Goal: Task Accomplishment & Management: Manage account settings

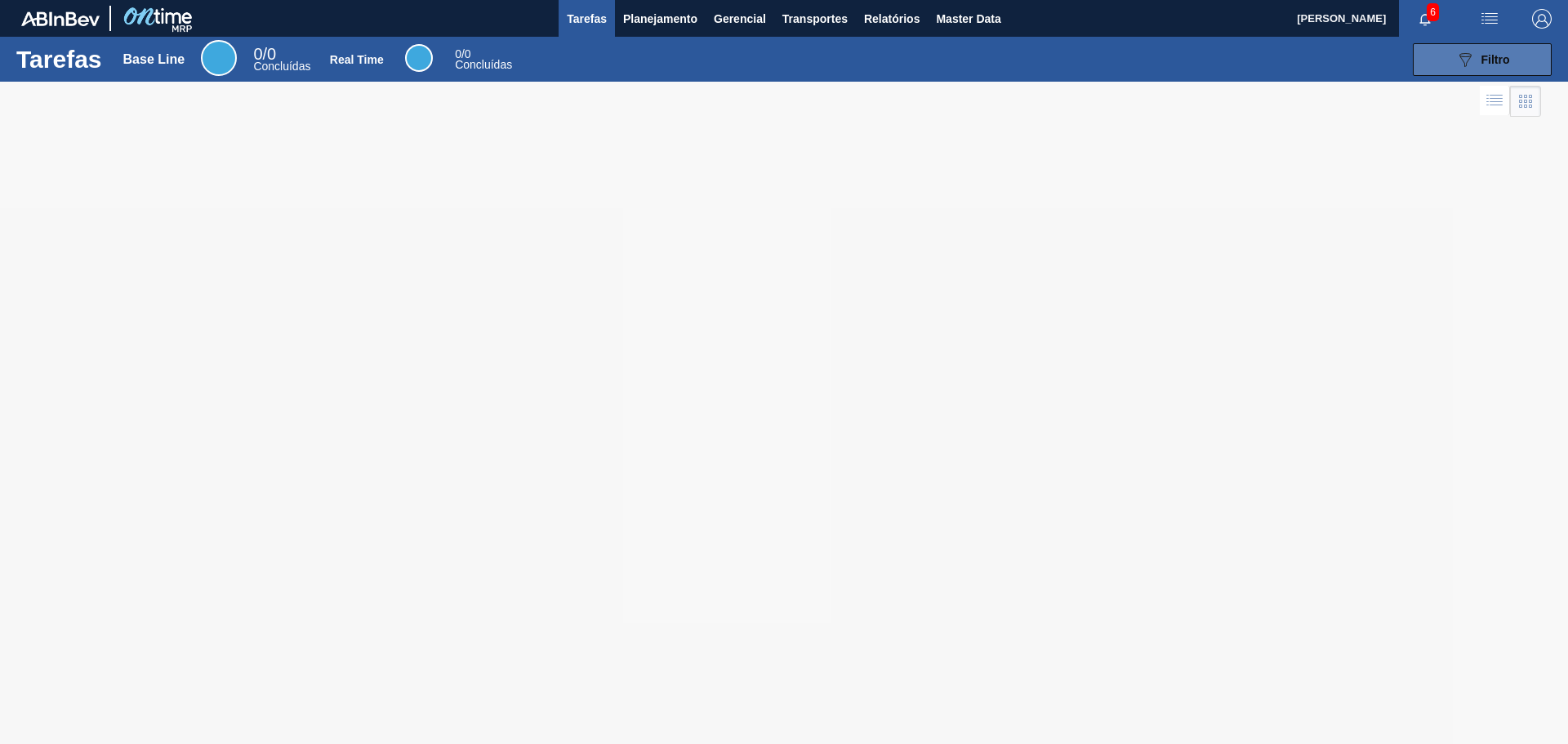
click at [1482, 50] on div "089F7B8B-B2A5-4AFE-B5C0-19BA573D28AC Filtro" at bounding box center [1481, 60] width 55 height 20
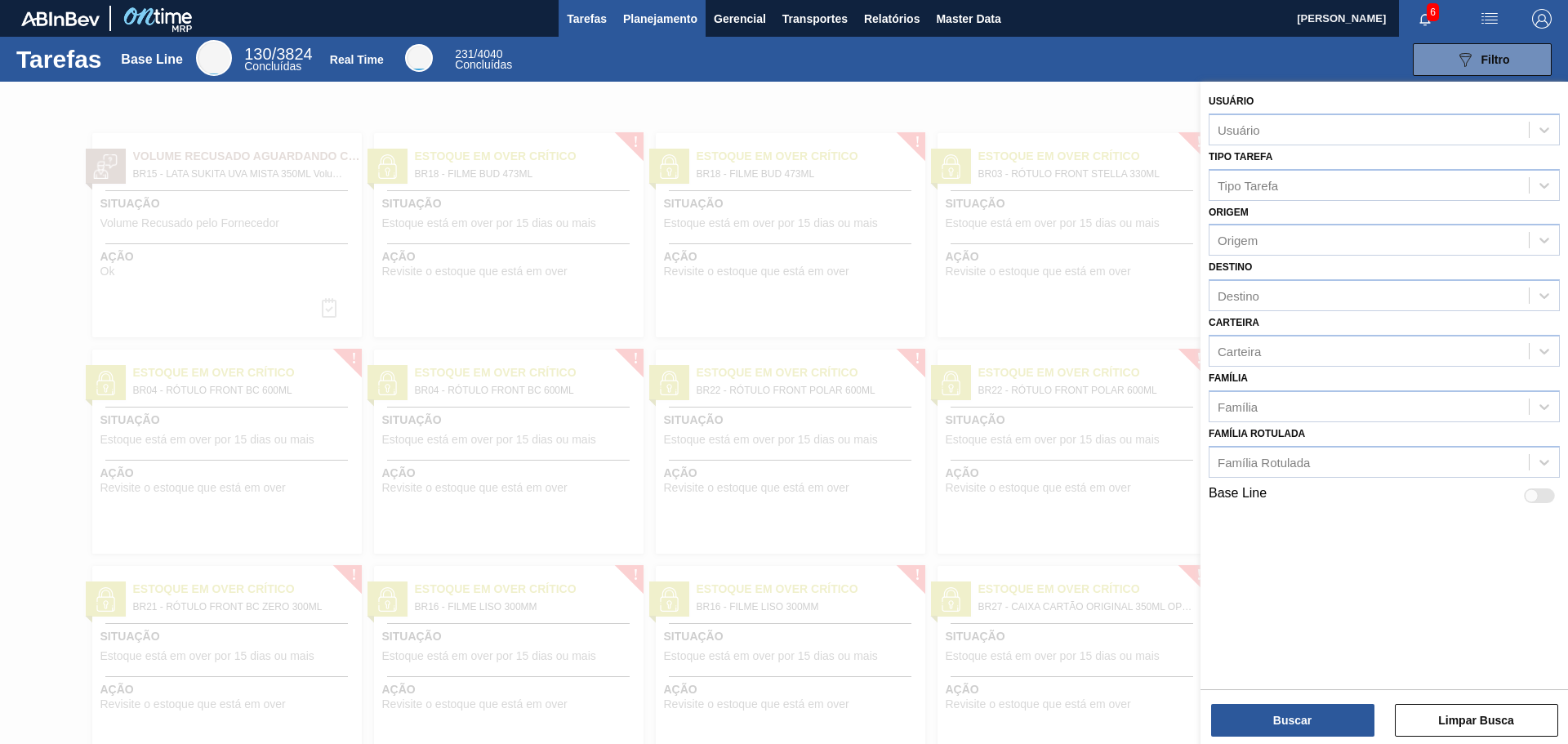
click at [640, 12] on span "Planejamento" at bounding box center [659, 19] width 75 height 20
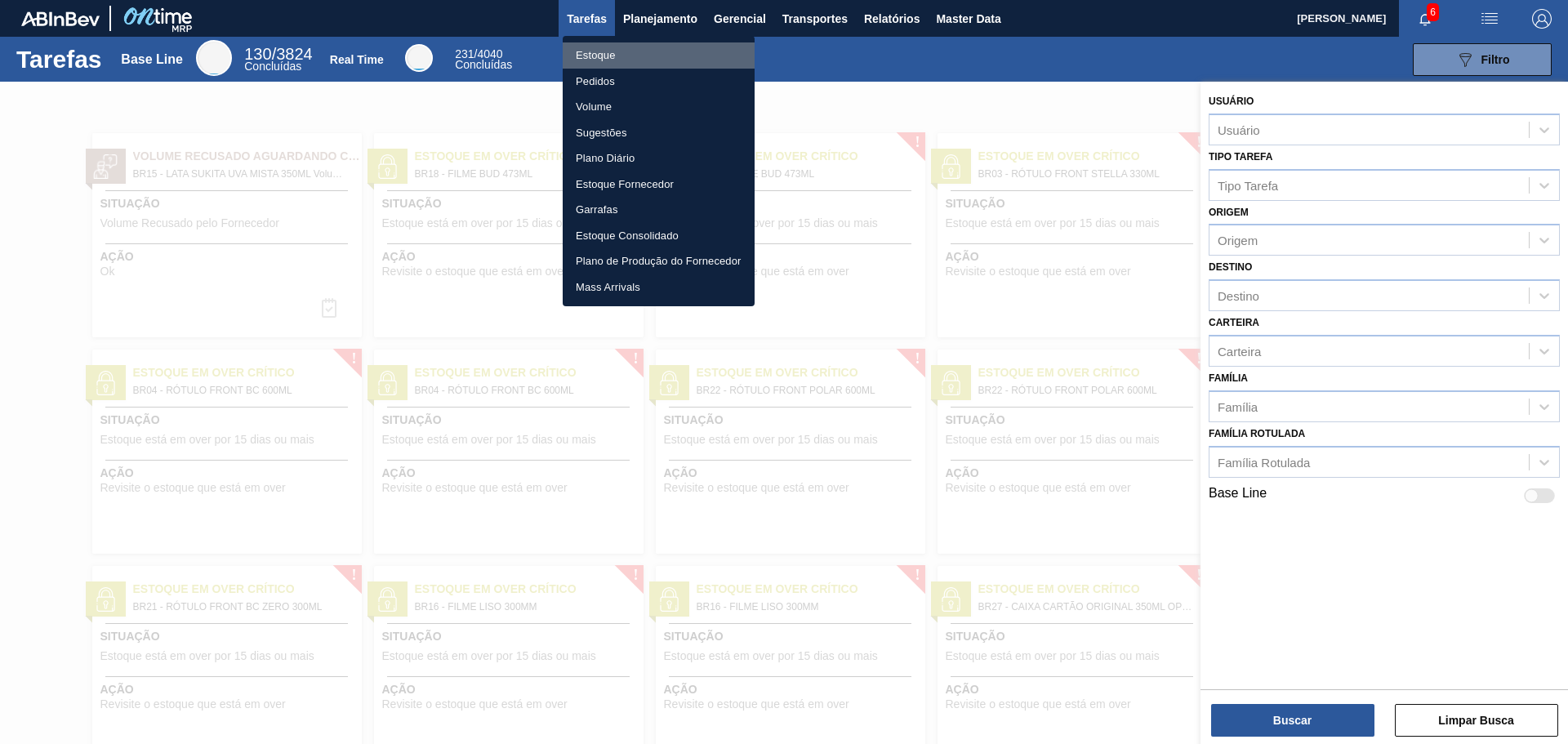
click at [603, 55] on li "Estoque" at bounding box center [658, 56] width 192 height 26
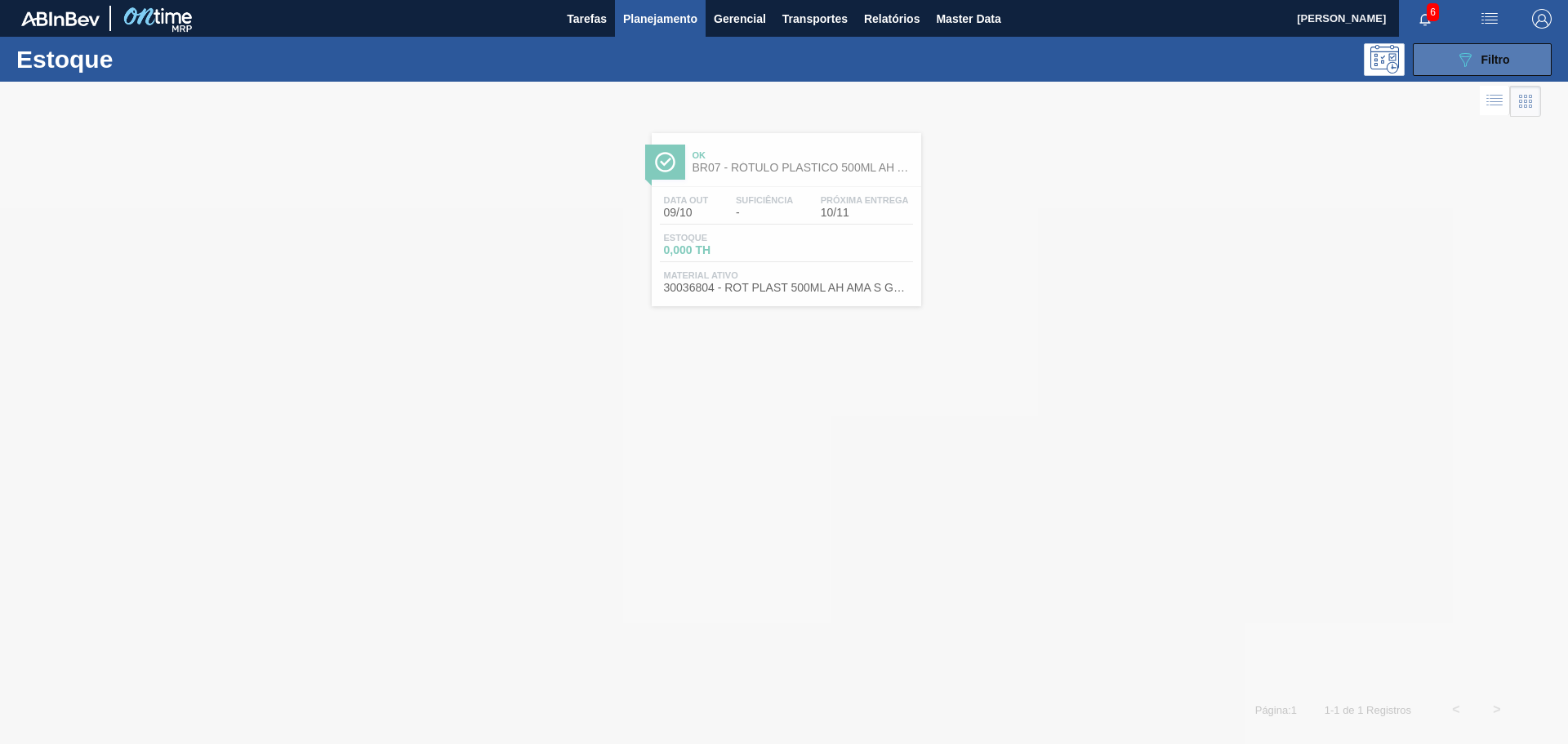
click at [1468, 63] on icon "089F7B8B-B2A5-4AFE-B5C0-19BA573D28AC" at bounding box center [1464, 60] width 20 height 20
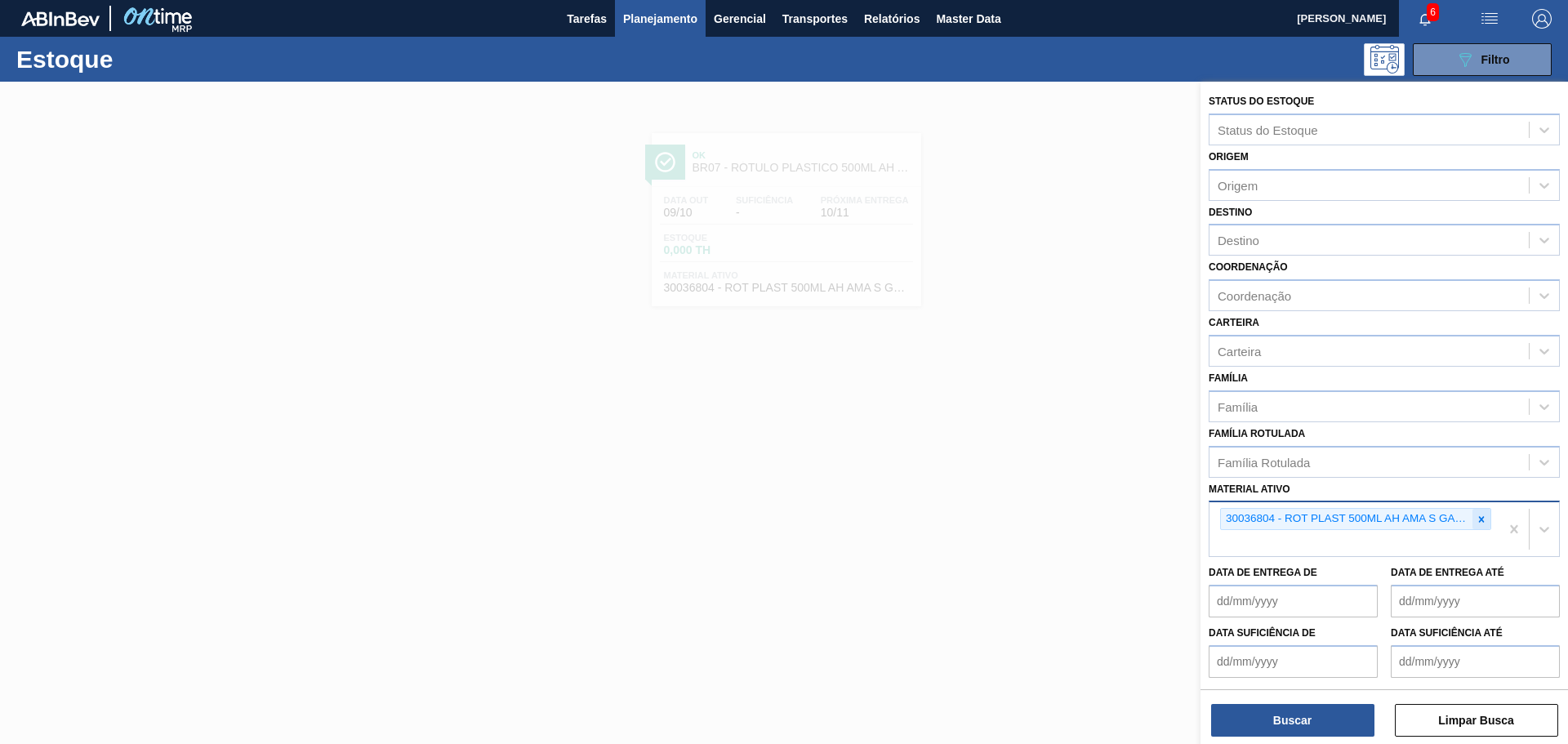
click at [1477, 515] on icon at bounding box center [1480, 519] width 11 height 11
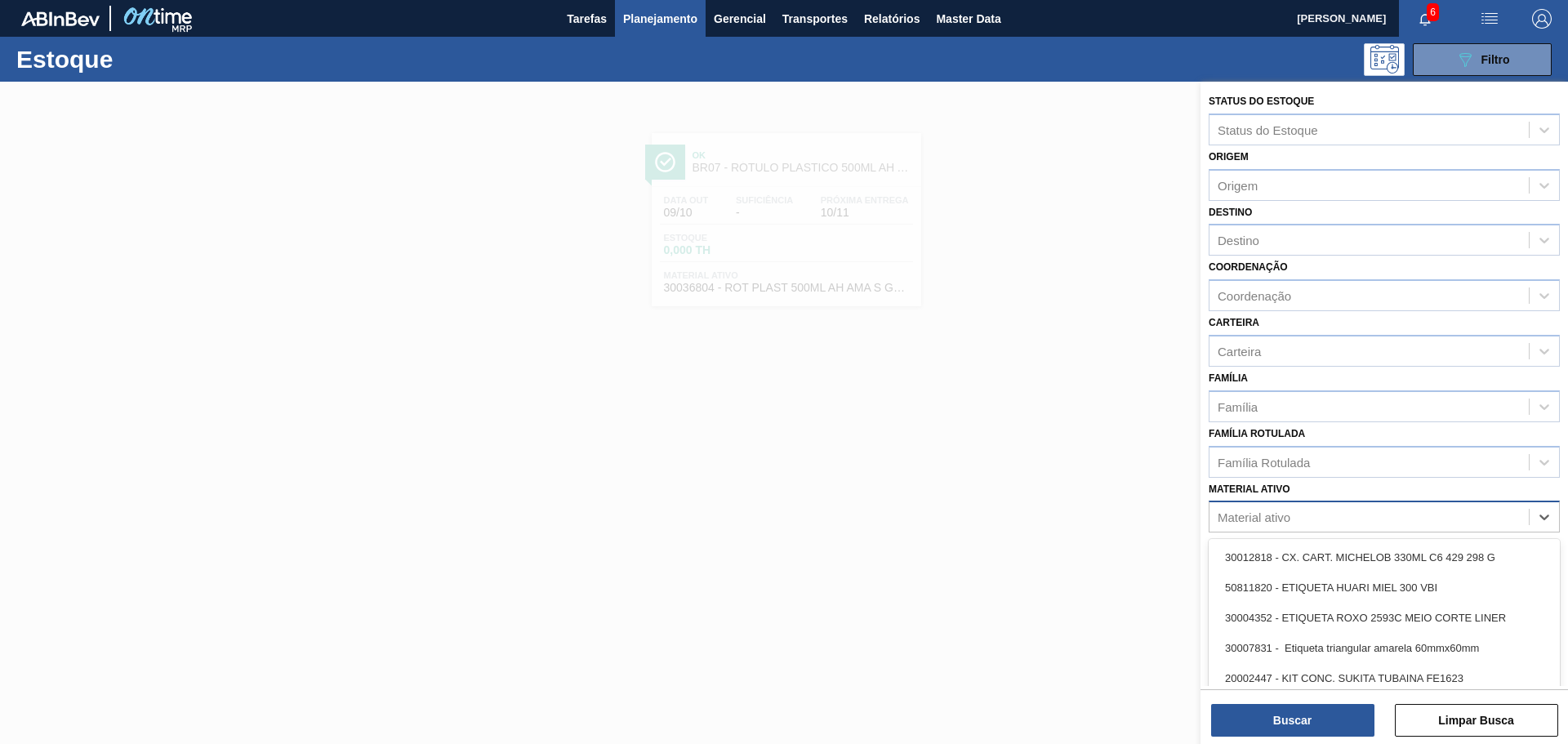
click at [1374, 518] on div "Material ativo" at bounding box center [1369, 517] width 319 height 24
paste ativo "4600012351 10 BR00 BR07 294244 CRISTALPET DO BRASIL IND 30033702 PREFORMA 17,8G…"
type ativo "4600012351 10 BR00 BR07 294244 CRISTALPET DO BRASIL IND 30033702 PREFORMA 17,8G…"
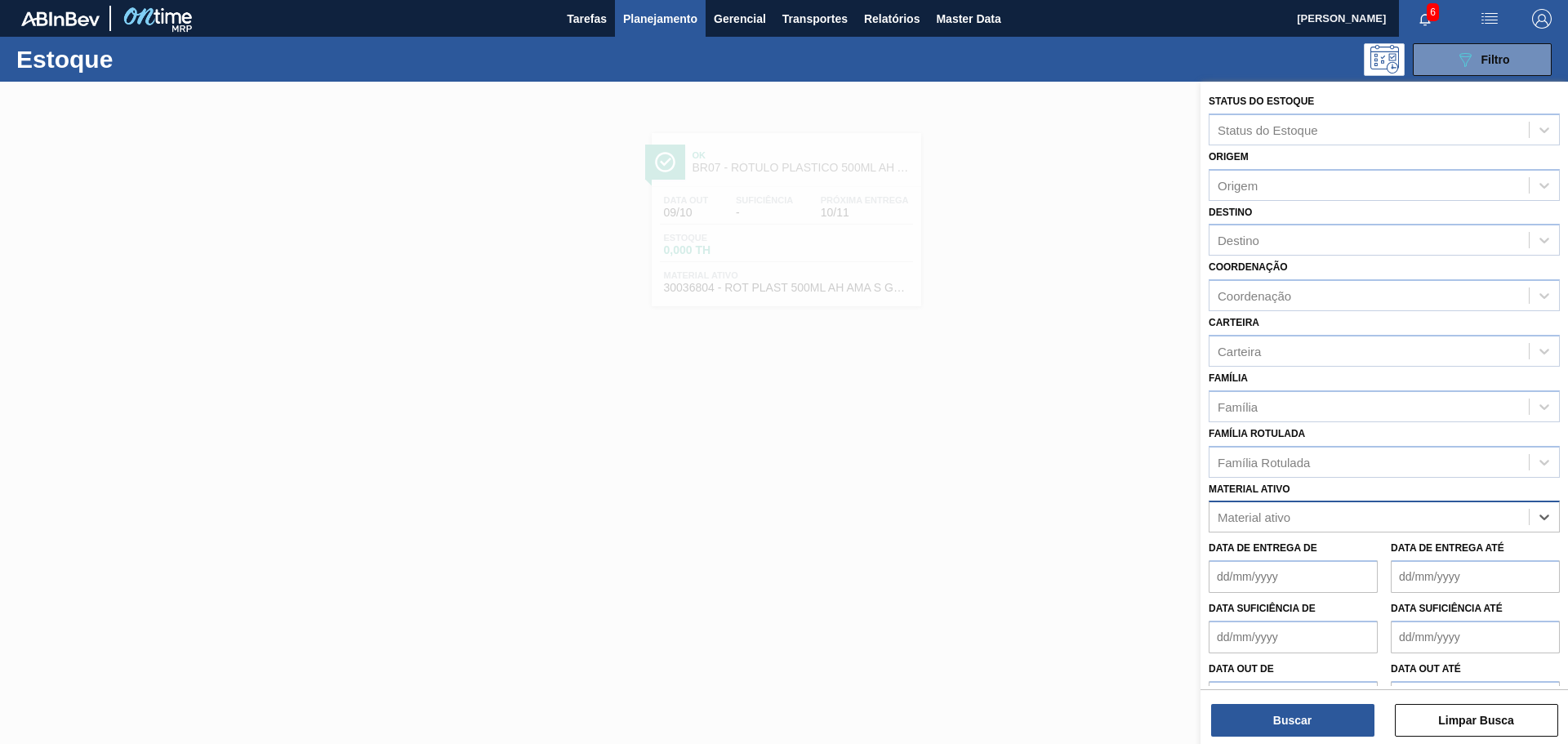
drag, startPoint x: 1526, startPoint y: 513, endPoint x: 1487, endPoint y: 513, distance: 39.0
click at [1487, 513] on div "Material ativo" at bounding box center [1384, 516] width 351 height 32
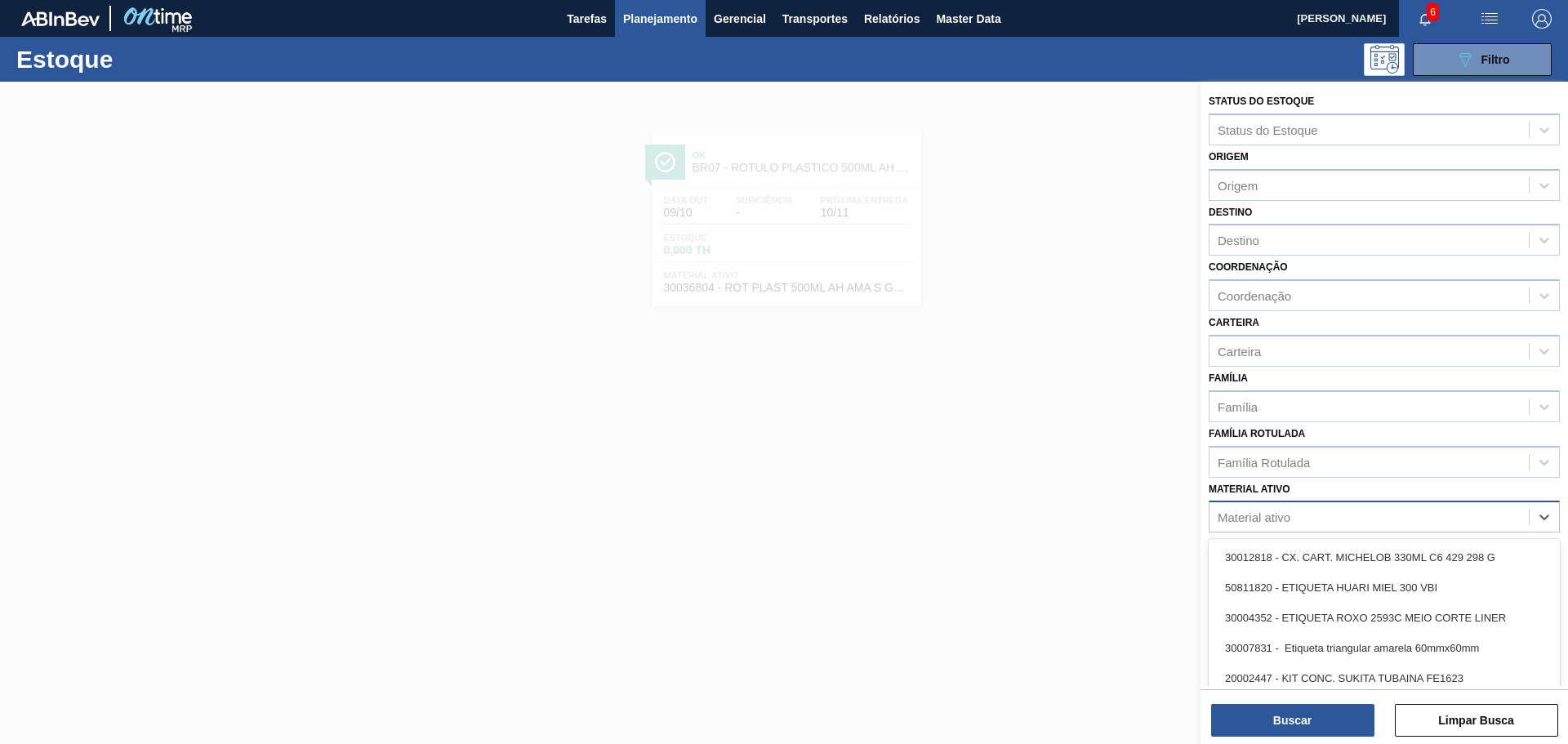
click at [1304, 519] on div "Material ativo" at bounding box center [1369, 517] width 319 height 24
paste ativo "4600012351 10 BR00 BR07 294244 CRISTALPET DO BRASIL IND 30033702 PREFORMA 17,8G…"
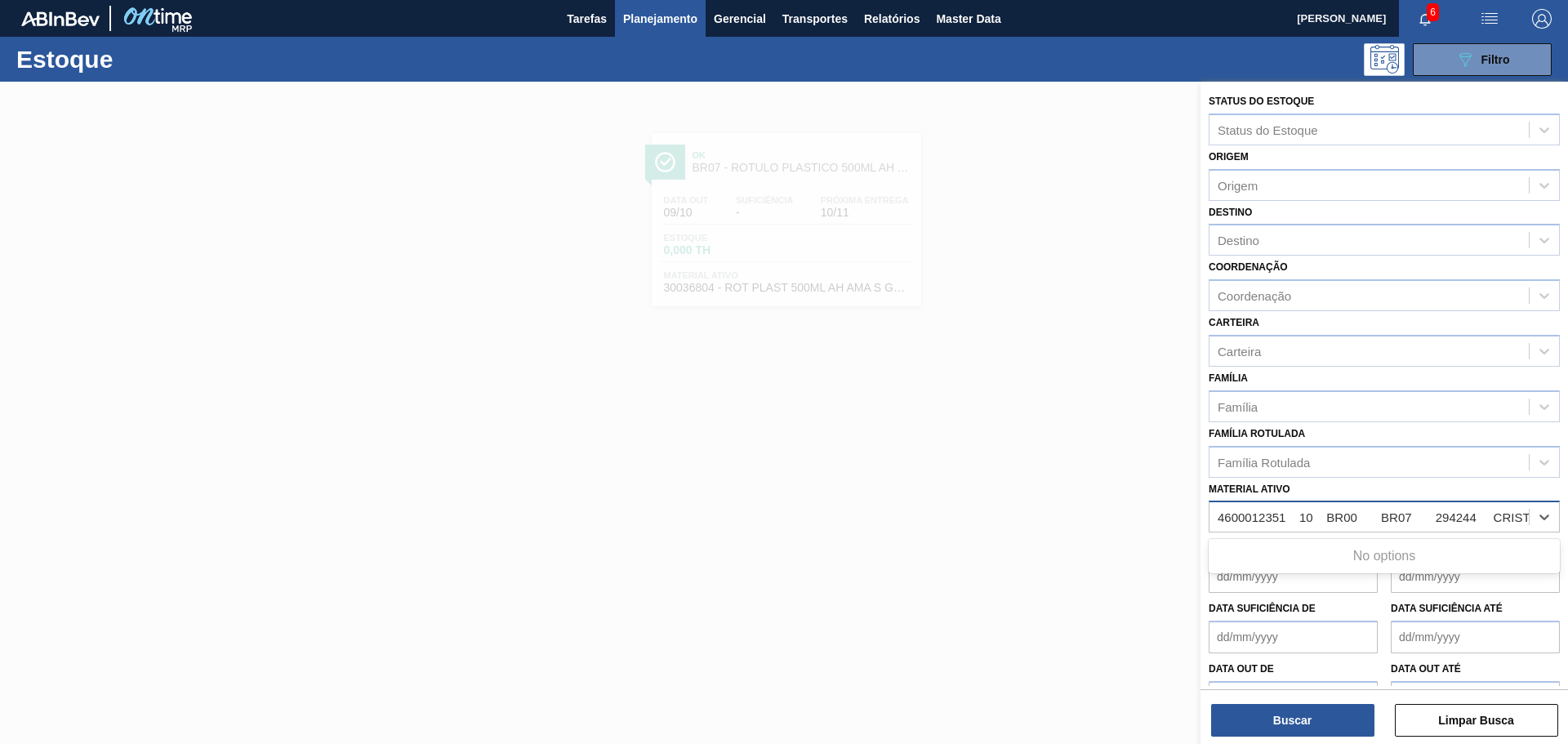
scroll to position [0, 830]
drag, startPoint x: 1344, startPoint y: 519, endPoint x: 1098, endPoint y: 517, distance: 246.0
click at [1200, 517] on div "Status do Estoque Status do Estoque Origem Origem Destino Destino Coordenação C…" at bounding box center [1384, 453] width 368 height 744
type ativo "4600012351 10 BR00 BR07 294244 CRISTALPET DO BRASIL IND 30033702 PREFORMA 17,8G…"
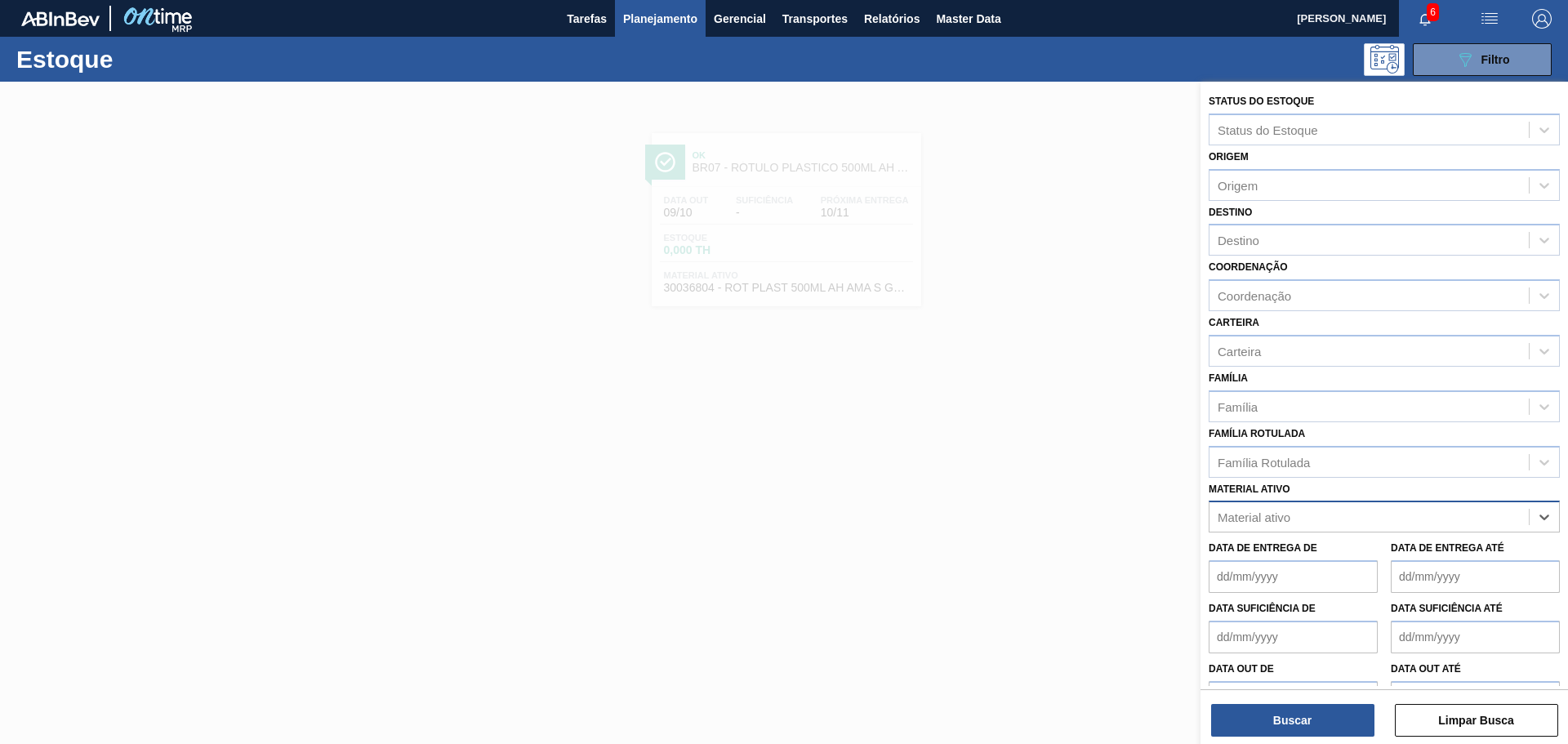
click at [1299, 509] on div "Material ativo" at bounding box center [1369, 517] width 319 height 24
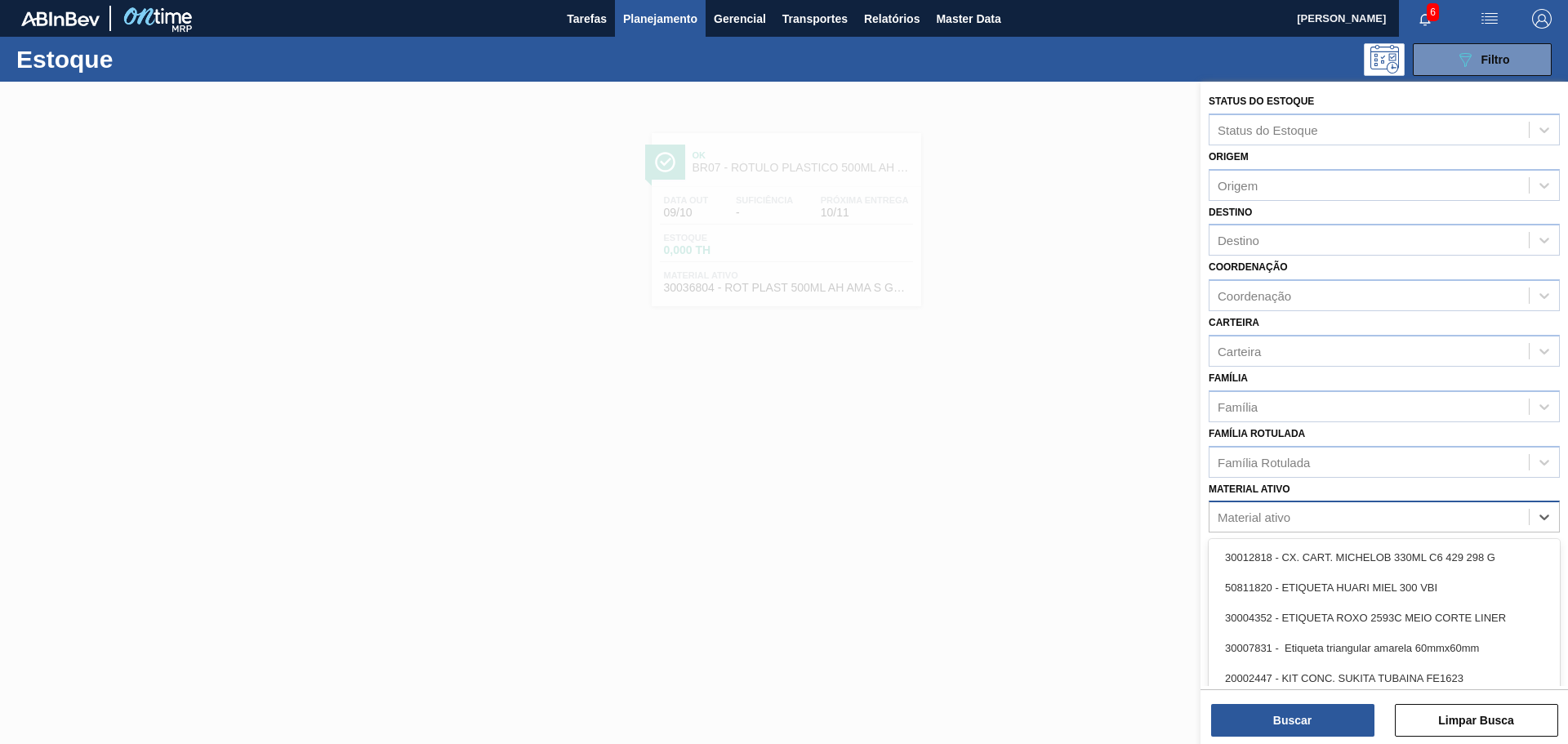
paste ativo "30033702"
type ativo "30033702"
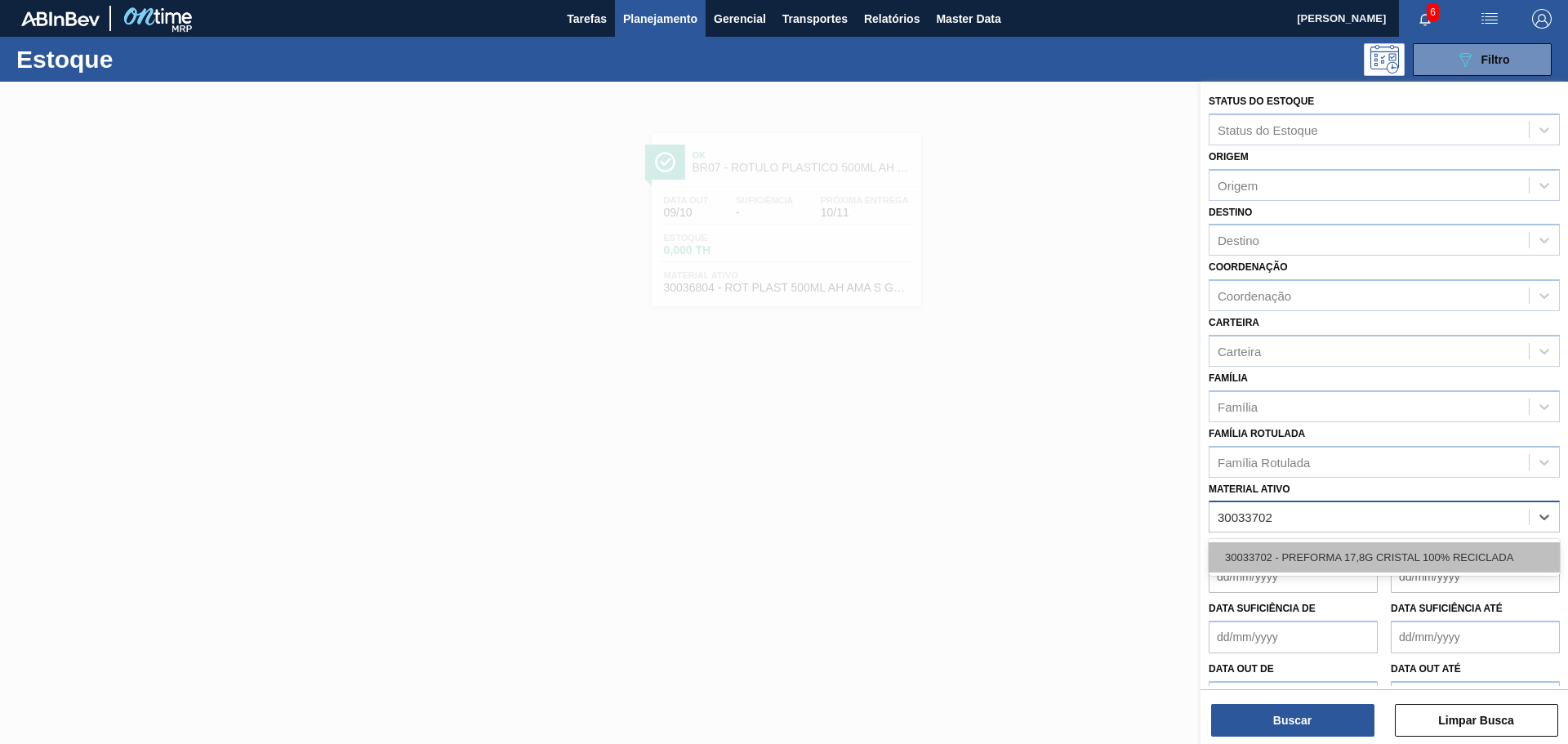
click at [1281, 552] on div "30033702 - PREFORMA 17,8G CRISTAL 100% RECICLADA" at bounding box center [1384, 557] width 351 height 30
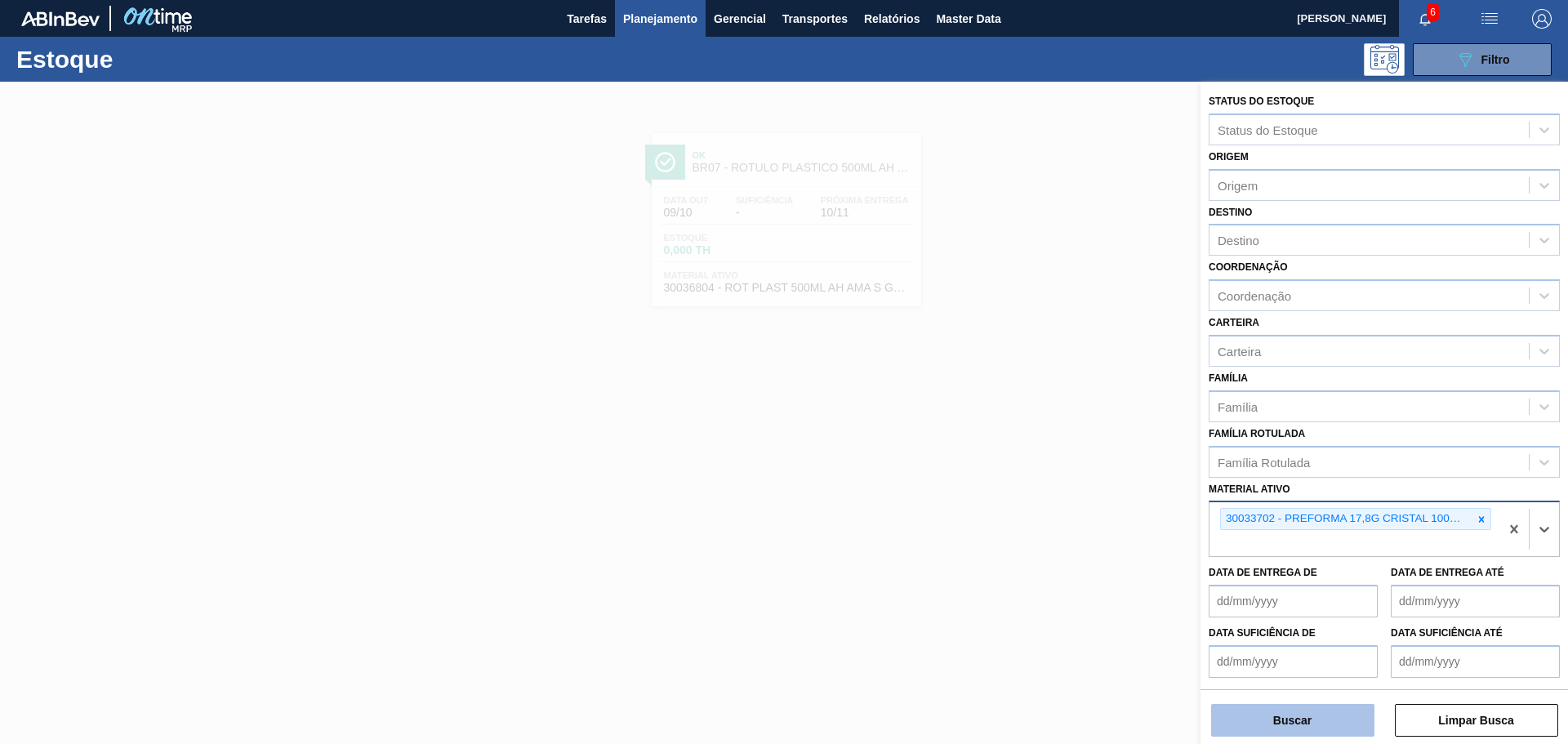
click at [1309, 717] on button "Buscar" at bounding box center [1292, 719] width 163 height 33
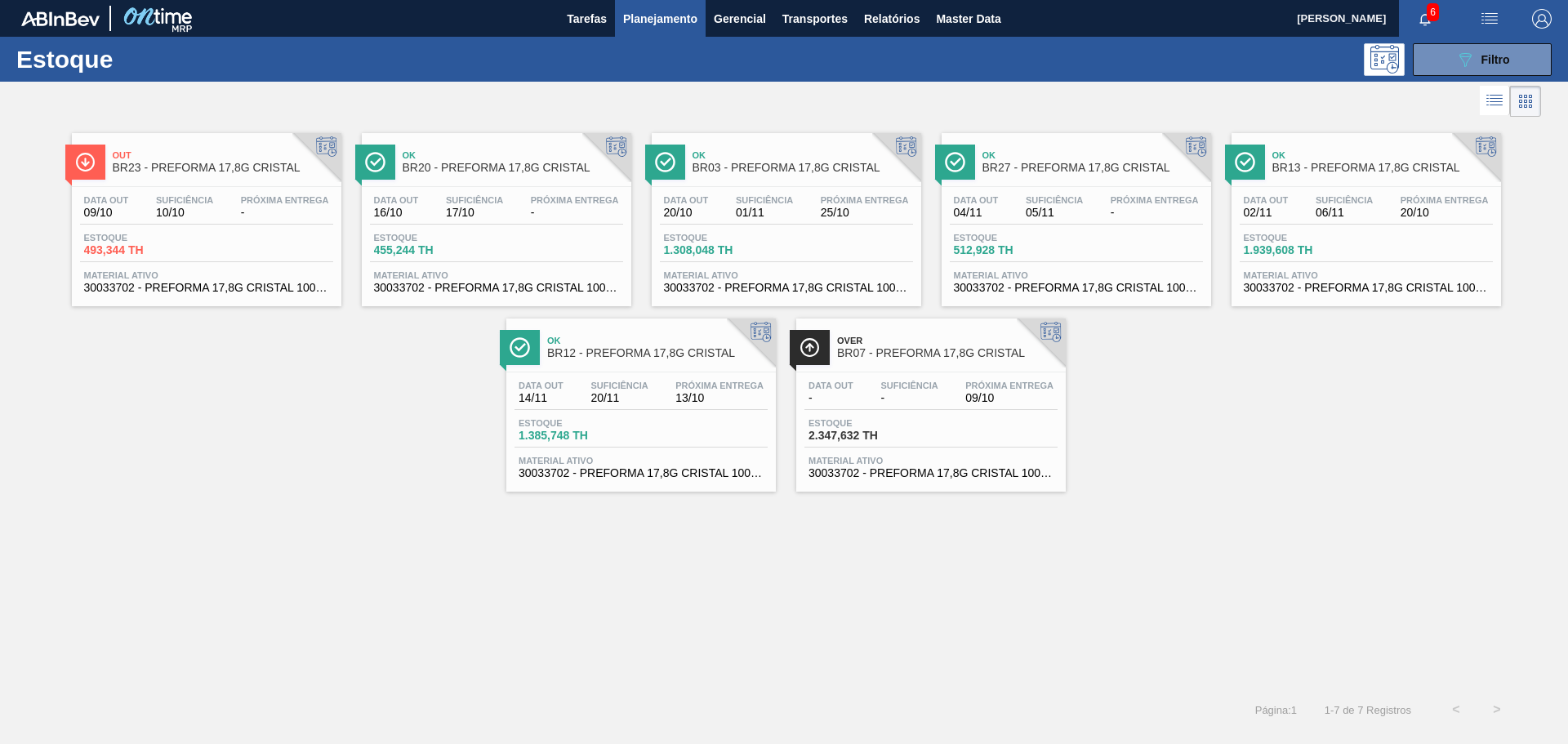
click at [912, 353] on span "BR07 - PREFORMA 17,8G CRISTAL" at bounding box center [946, 353] width 220 height 12
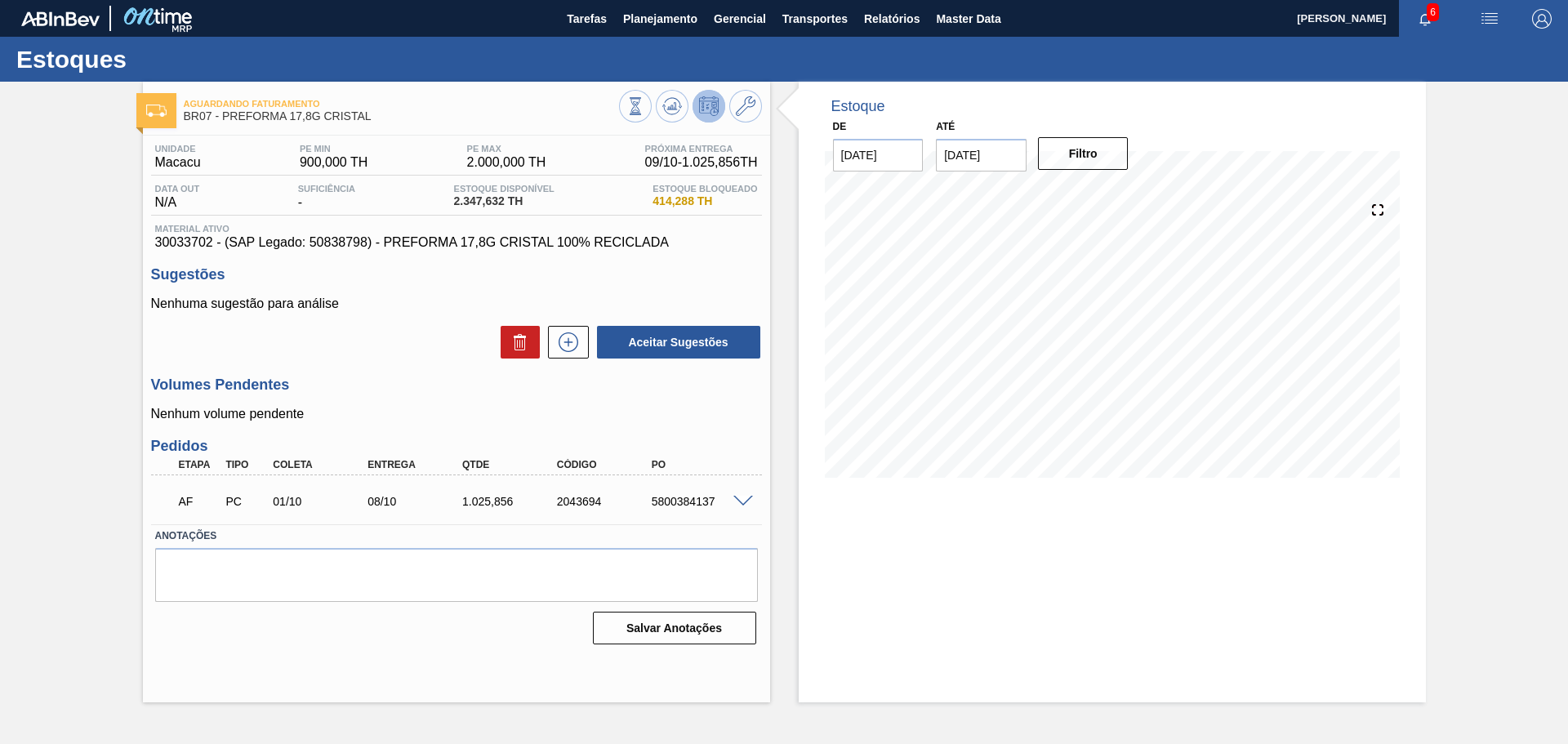
drag, startPoint x: 397, startPoint y: 326, endPoint x: 397, endPoint y: 315, distance: 11.0
click at [397, 326] on div "Aceitar Sugestões" at bounding box center [456, 342] width 611 height 36
click at [327, 249] on span "30033702 - (SAP Legado: 50838798) - PREFORMA 17,8G CRISTAL 100% RECICLADA" at bounding box center [456, 242] width 603 height 15
click at [335, 243] on span "30033702 - (SAP Legado: 50838798) - PREFORMA 17,8G CRISTAL 100% RECICLADA" at bounding box center [456, 242] width 603 height 15
click at [745, 494] on div at bounding box center [745, 500] width 33 height 12
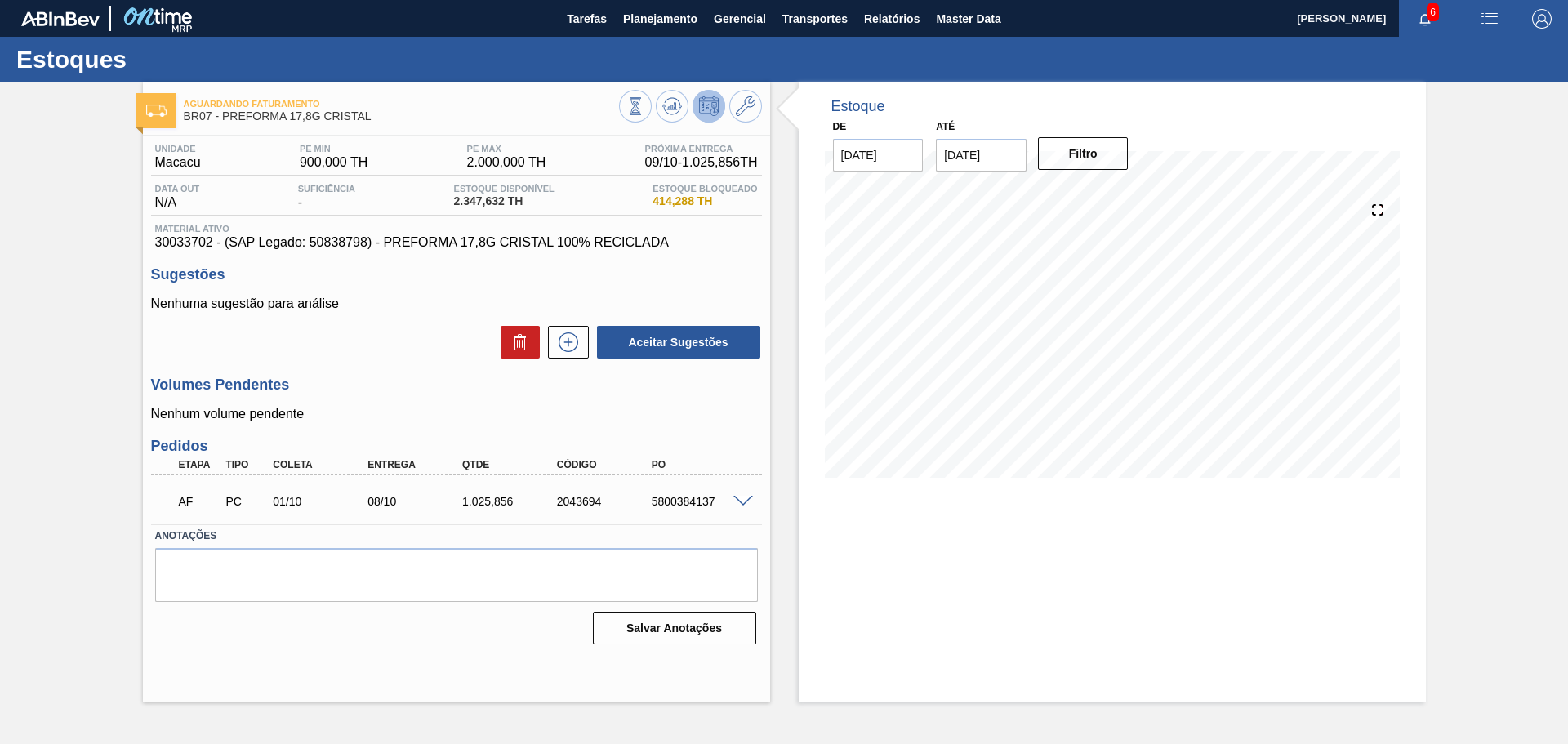
click at [744, 499] on span at bounding box center [743, 501] width 20 height 12
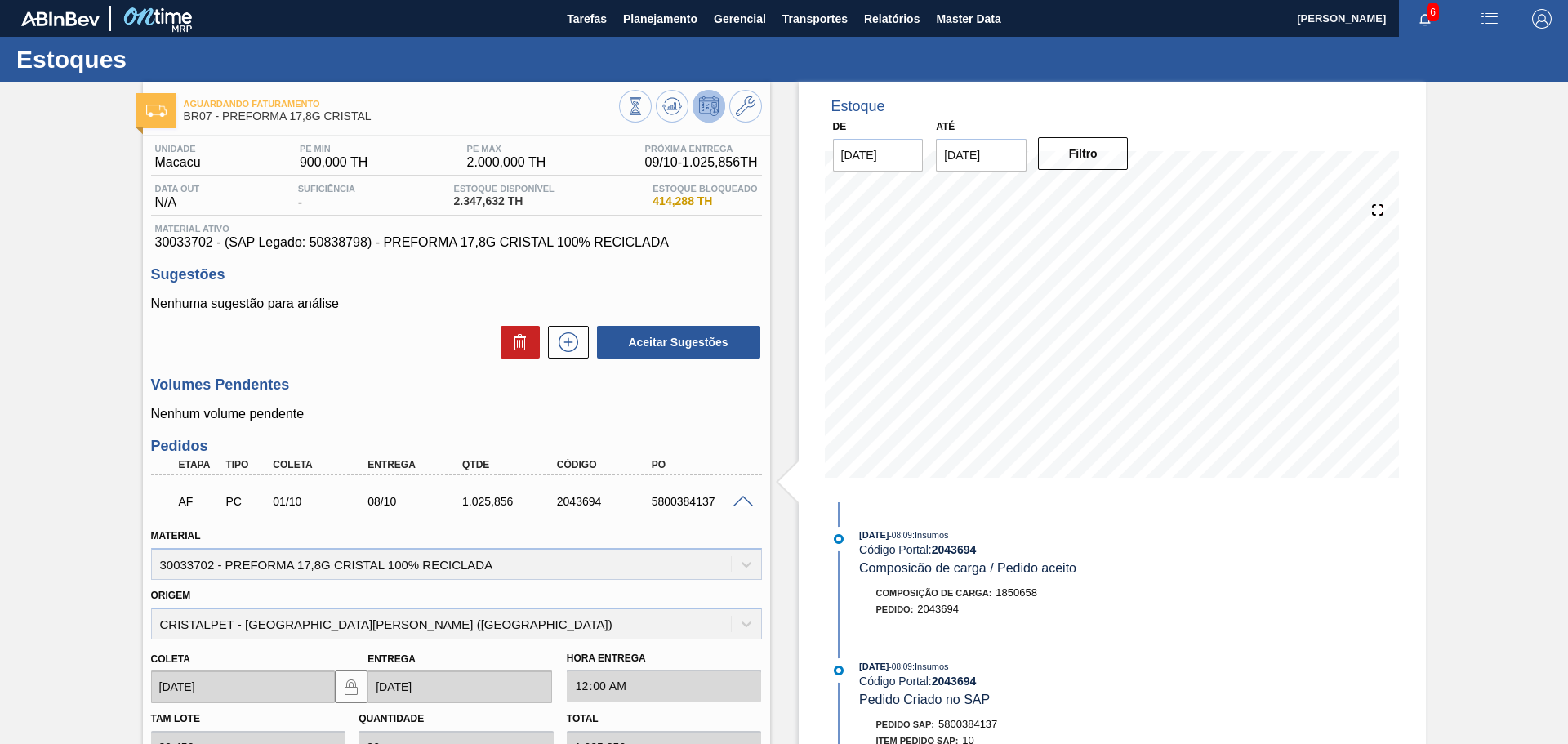
click at [295, 626] on div "Origem CRISTALPET - [GEOGRAPHIC_DATA] ([GEOGRAPHIC_DATA])" at bounding box center [456, 612] width 611 height 56
click at [410, 625] on div "Origem CRISTALPET - [GEOGRAPHIC_DATA] ([GEOGRAPHIC_DATA])" at bounding box center [456, 612] width 611 height 56
click at [741, 624] on div "Origem CRISTALPET - [GEOGRAPHIC_DATA] ([GEOGRAPHIC_DATA])" at bounding box center [456, 612] width 611 height 56
click at [199, 614] on div "Origem CRISTALPET - [GEOGRAPHIC_DATA] ([GEOGRAPHIC_DATA])" at bounding box center [456, 612] width 611 height 56
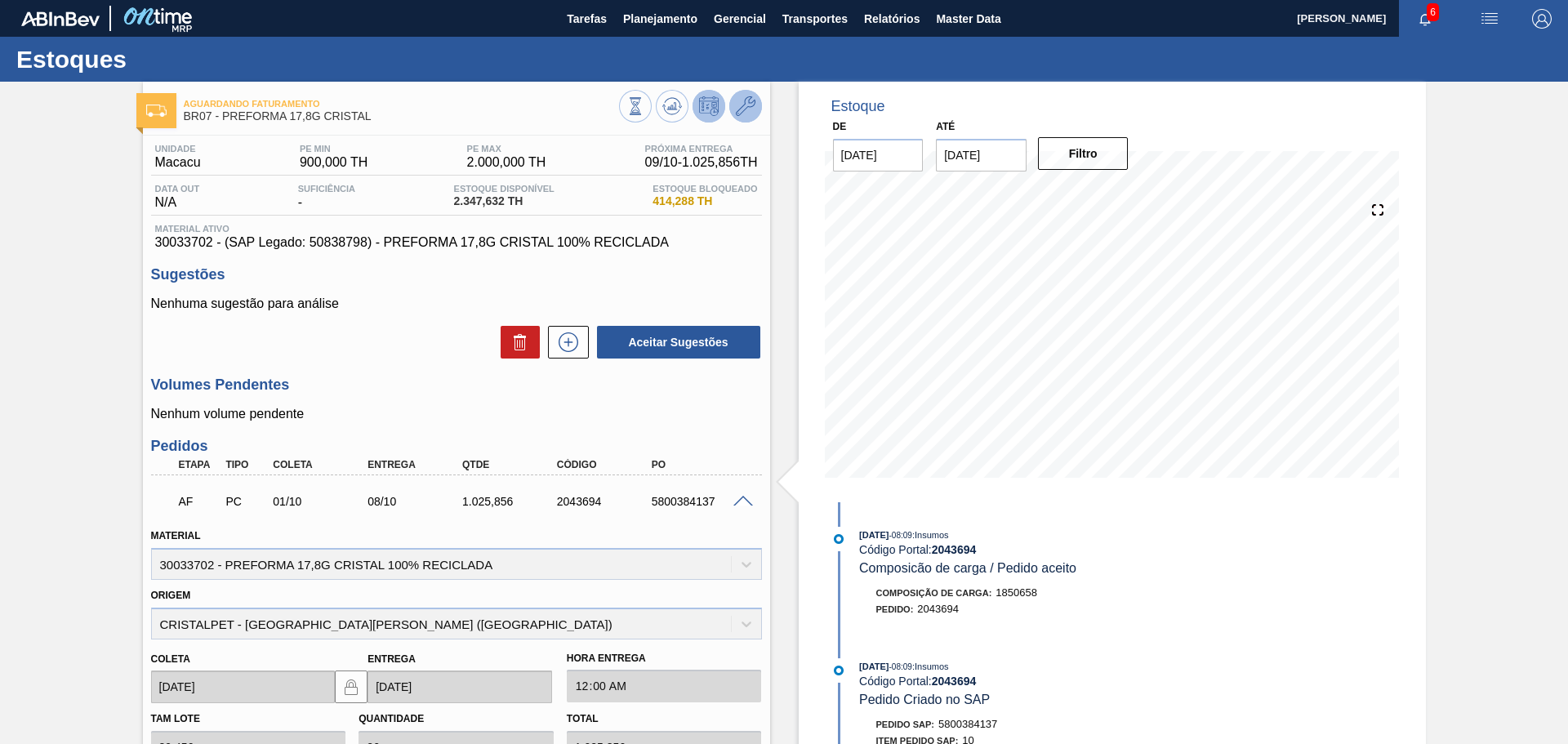
click at [744, 106] on icon at bounding box center [745, 107] width 20 height 20
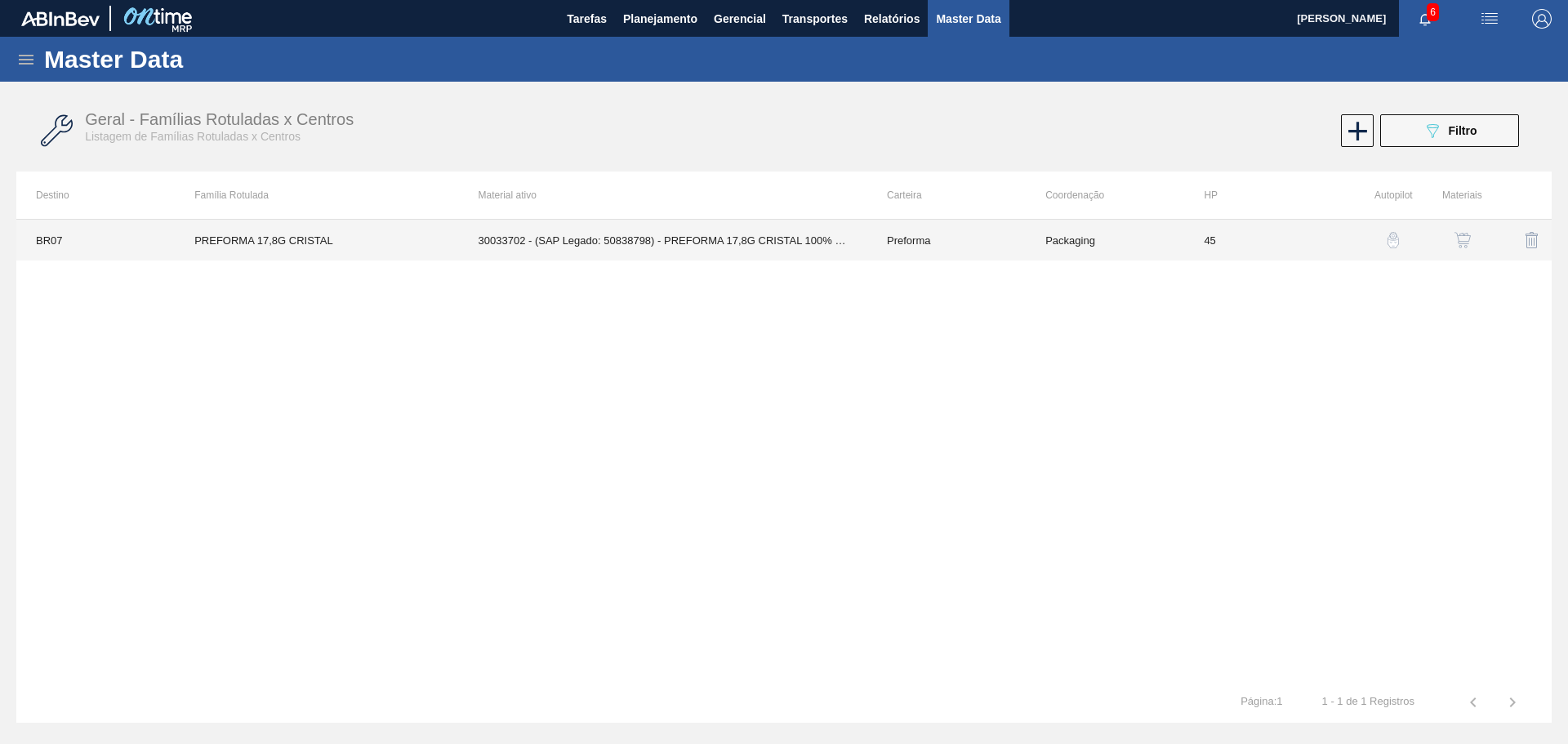
click at [712, 253] on td "30033702 - (SAP Legado: 50838798) - PREFORMA 17,8G CRISTAL 100% RECICLADA" at bounding box center [663, 239] width 408 height 41
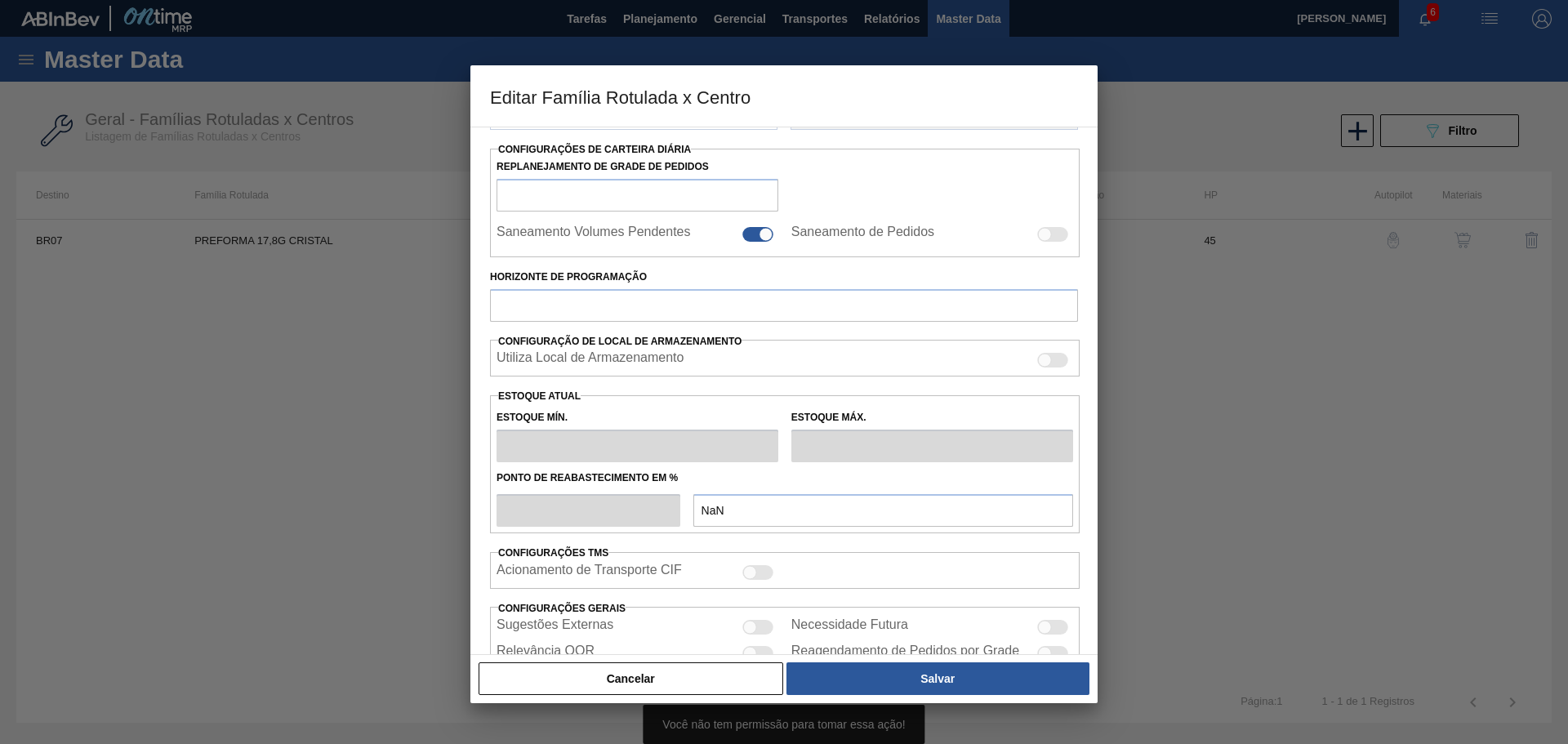
type input "Preforma"
type input "PREFORMA 17,8G CRISTAL"
type input "BR07 - Macacu"
type input "0"
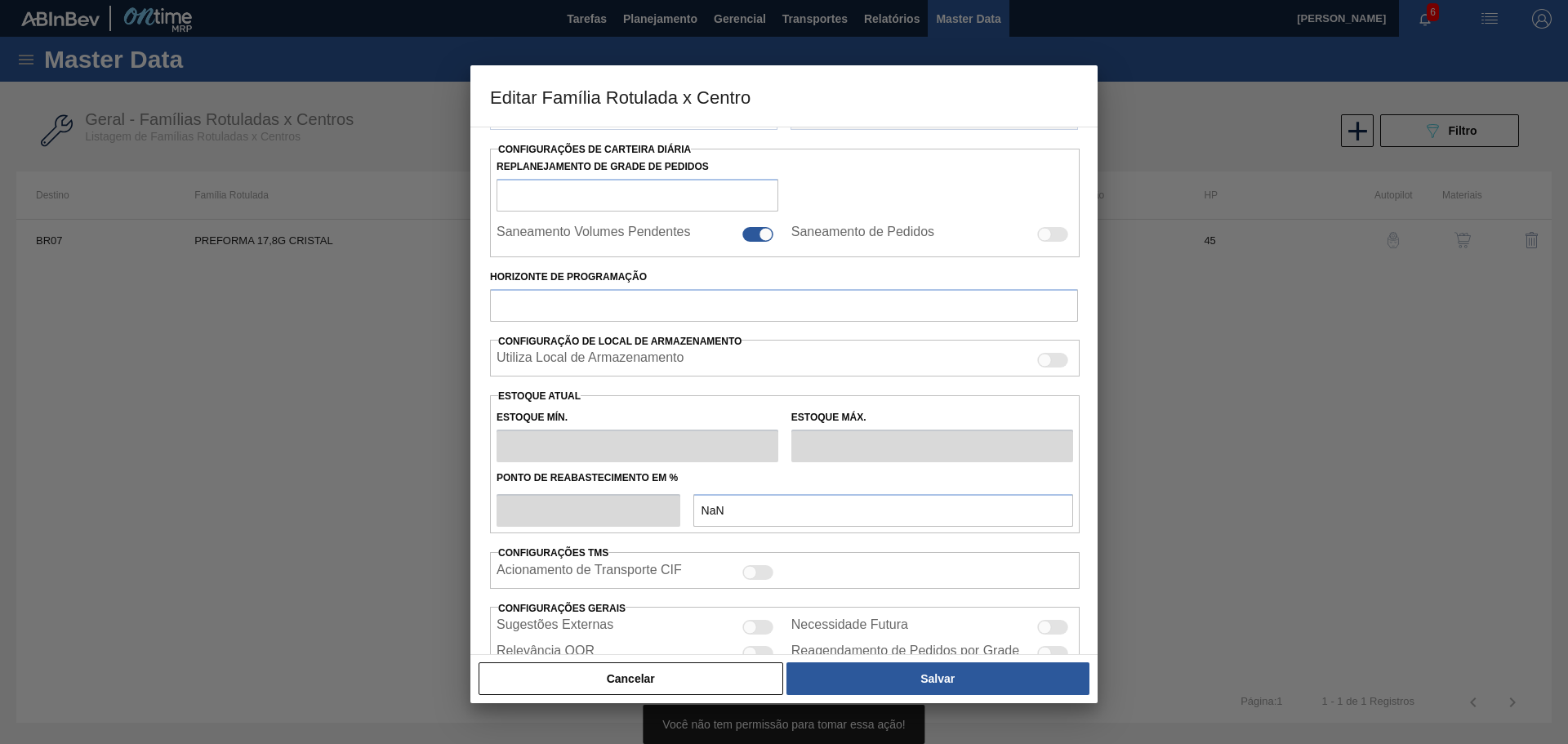
checkbox input "false"
type input "45"
type input "900"
type input "2.000"
type input "50"
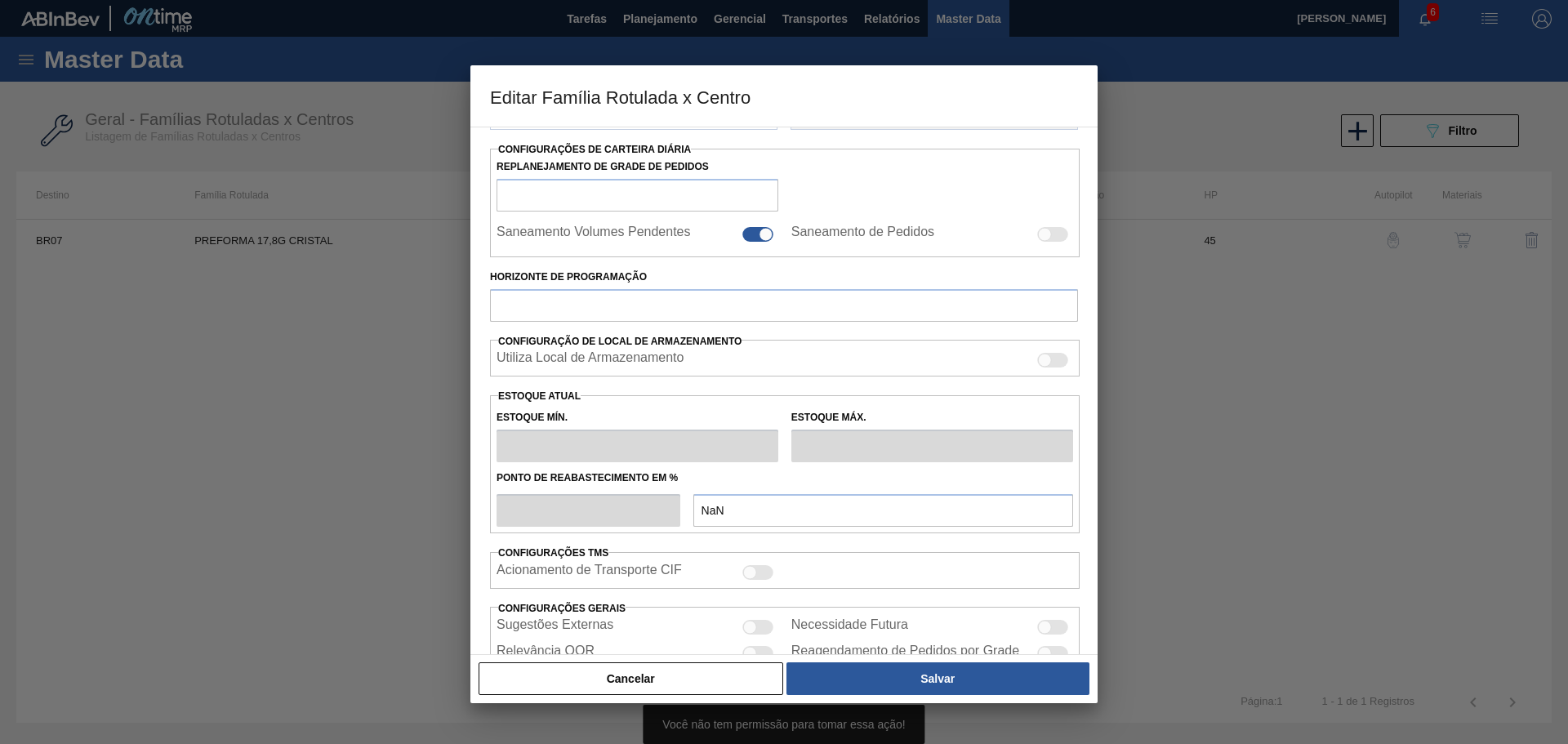
type input "1.450,000"
checkbox input "true"
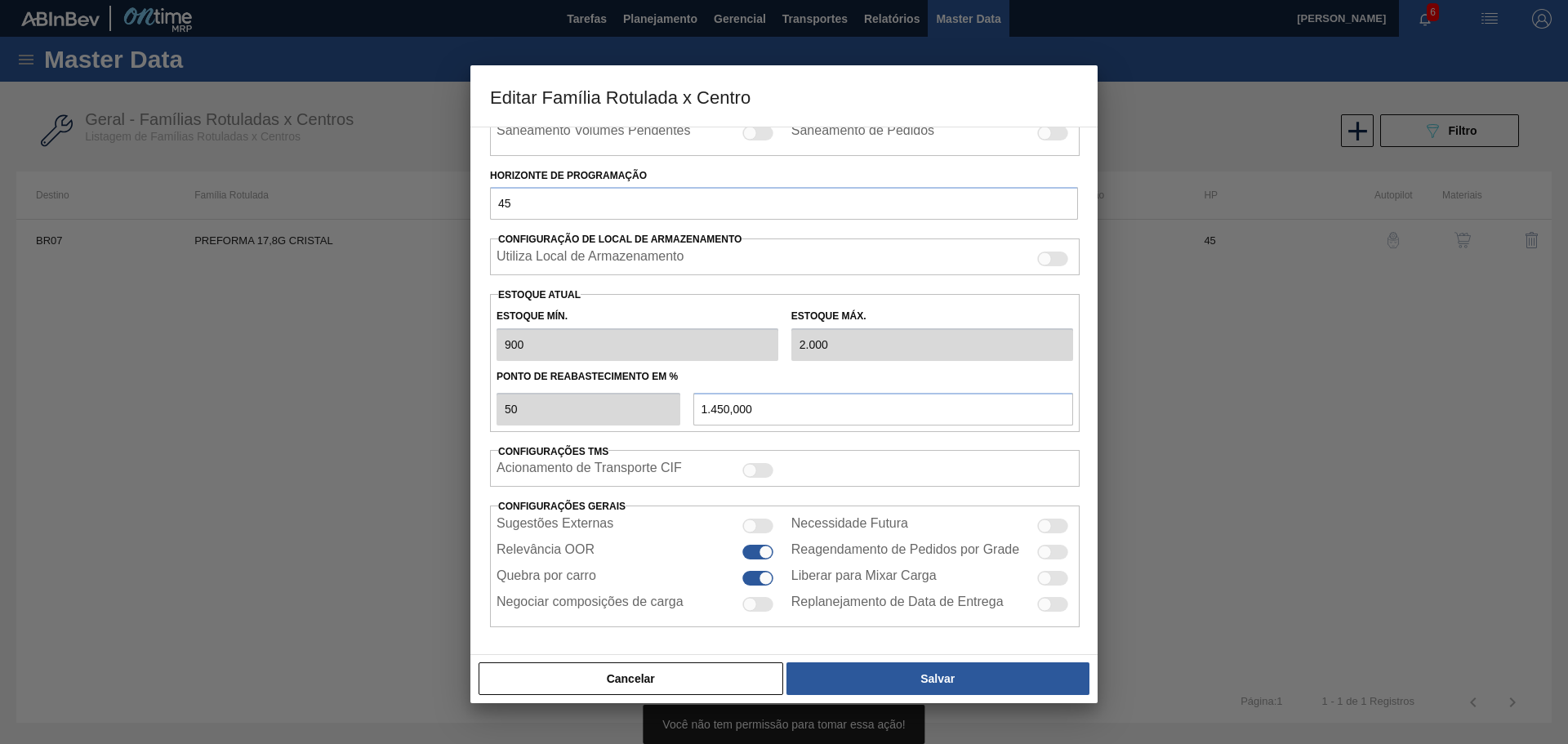
scroll to position [351, 0]
click at [710, 671] on button "Cancelar" at bounding box center [631, 678] width 305 height 33
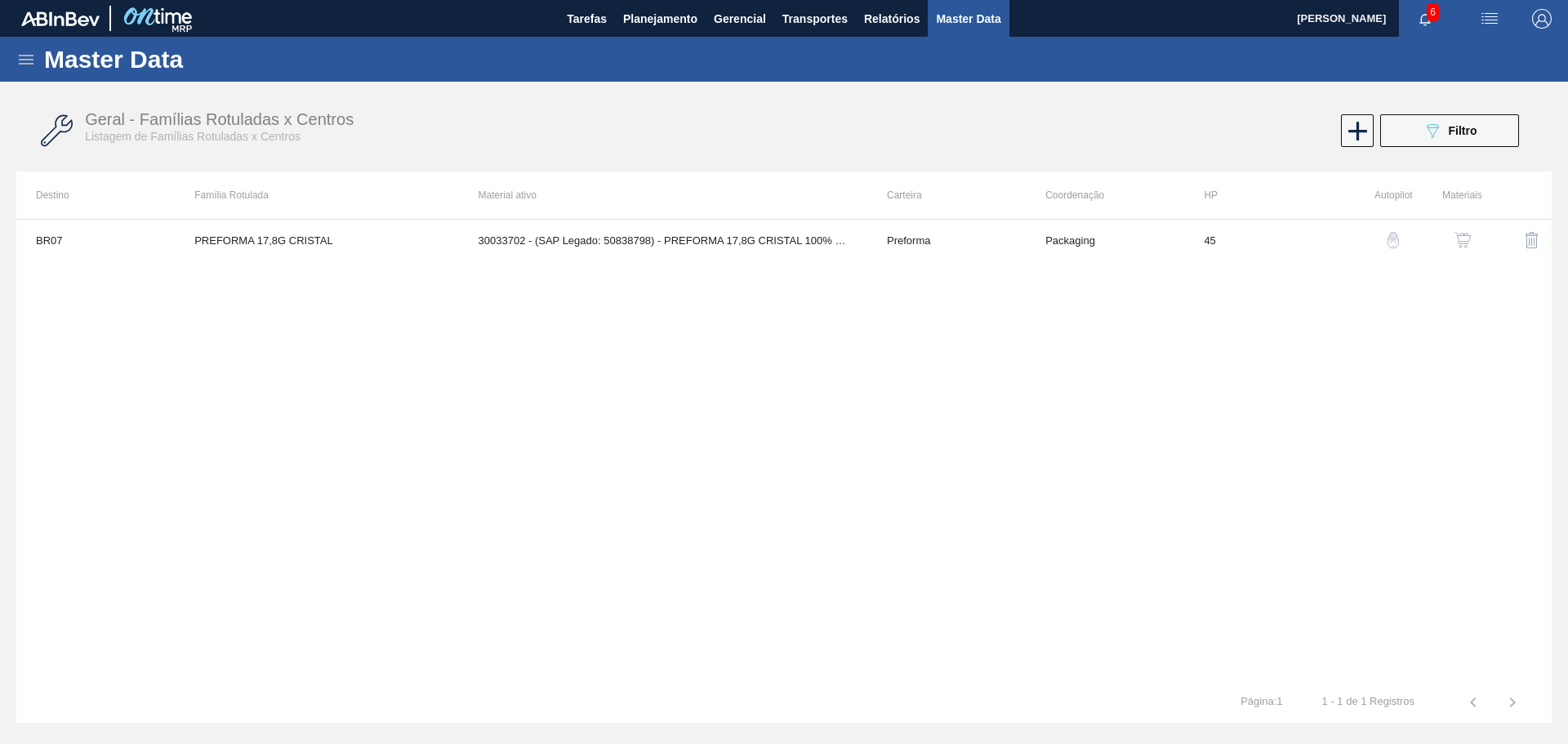
click at [1468, 232] on img "button" at bounding box center [1462, 240] width 16 height 16
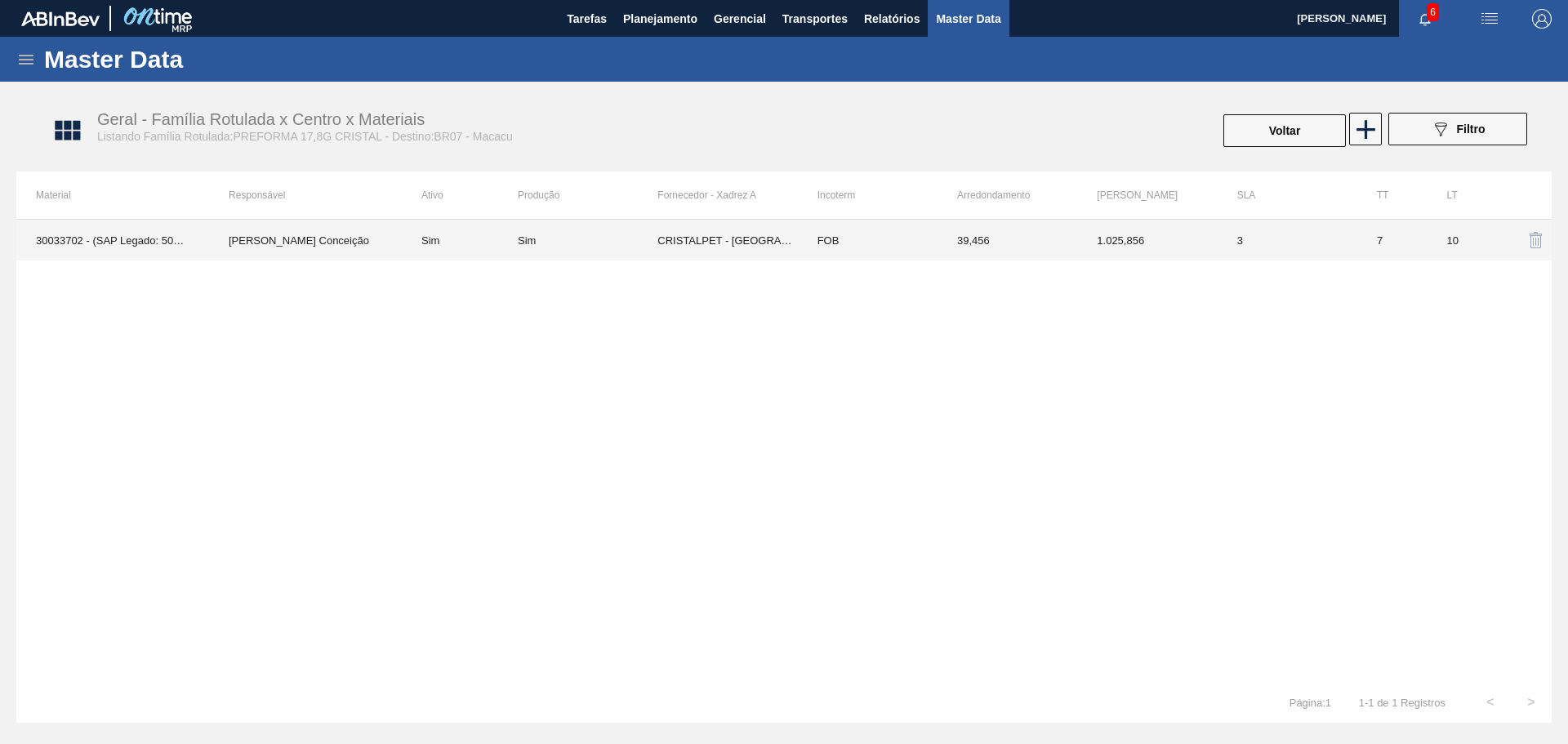
click at [723, 242] on td "CRISTALPET - [GEOGRAPHIC_DATA][PERSON_NAME] ([GEOGRAPHIC_DATA])" at bounding box center [727, 239] width 139 height 41
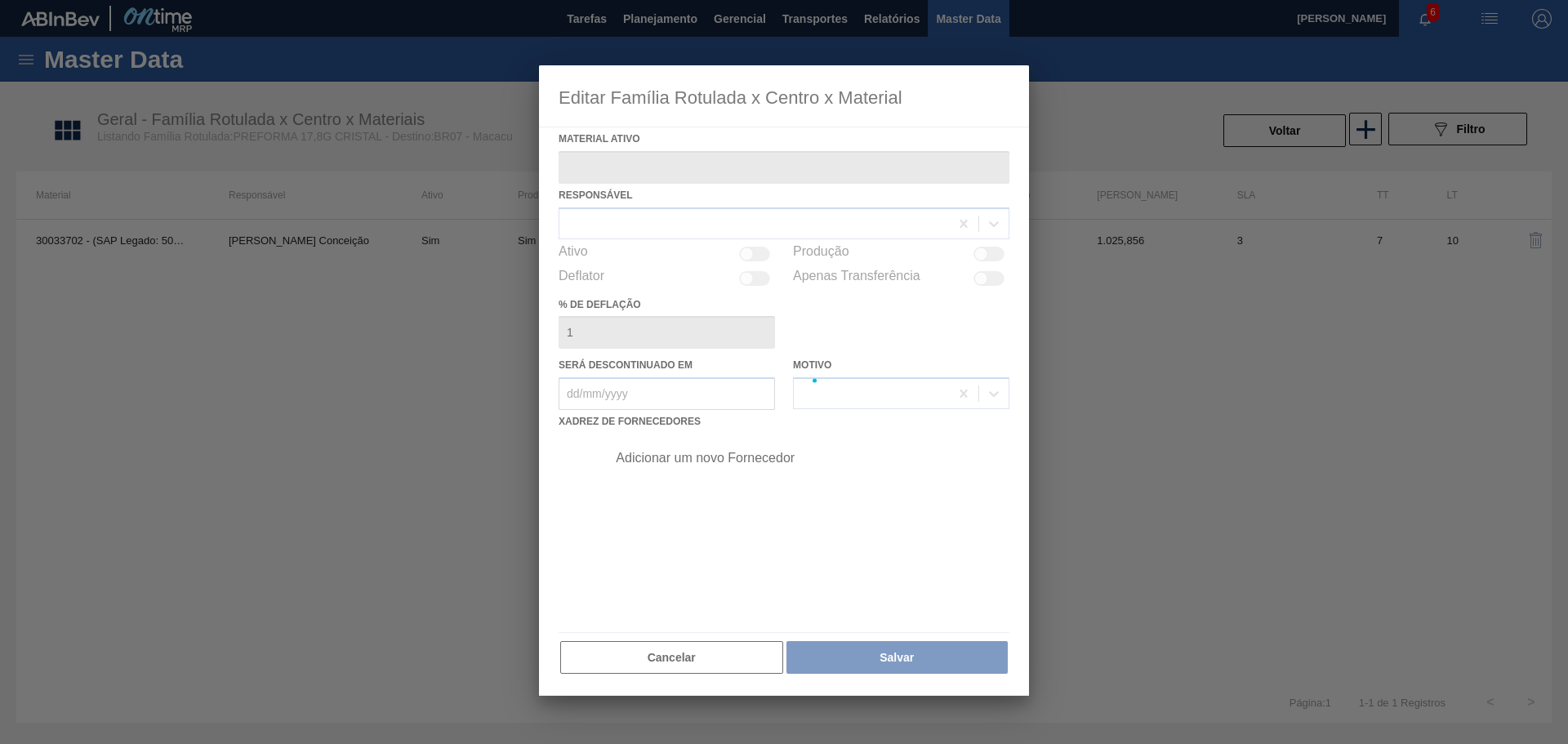
type ativo "30033702 - (SAP Legado: 50838798) - PREFORMA 17,8G CRISTAL 100% RECICLADA"
checkbox input "true"
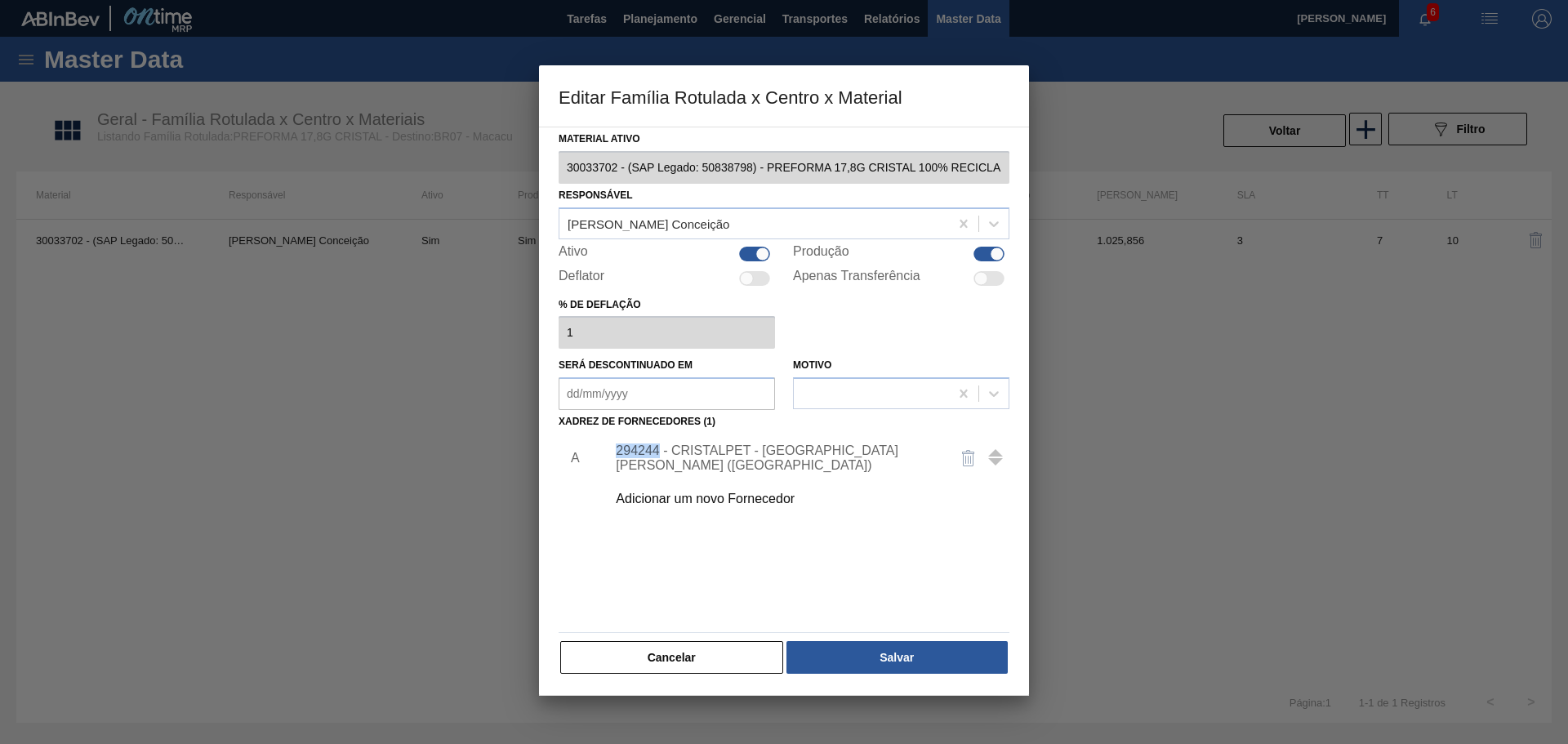
drag, startPoint x: 660, startPoint y: 447, endPoint x: 614, endPoint y: 446, distance: 46.0
click at [614, 446] on div "294244 - CRISTALPET - [GEOGRAPHIC_DATA][PERSON_NAME] ([GEOGRAPHIC_DATA])" at bounding box center [775, 458] width 333 height 30
copy div "294244"
click at [691, 447] on div "294244 - CRISTALPET - [GEOGRAPHIC_DATA][PERSON_NAME] ([GEOGRAPHIC_DATA])" at bounding box center [775, 458] width 320 height 30
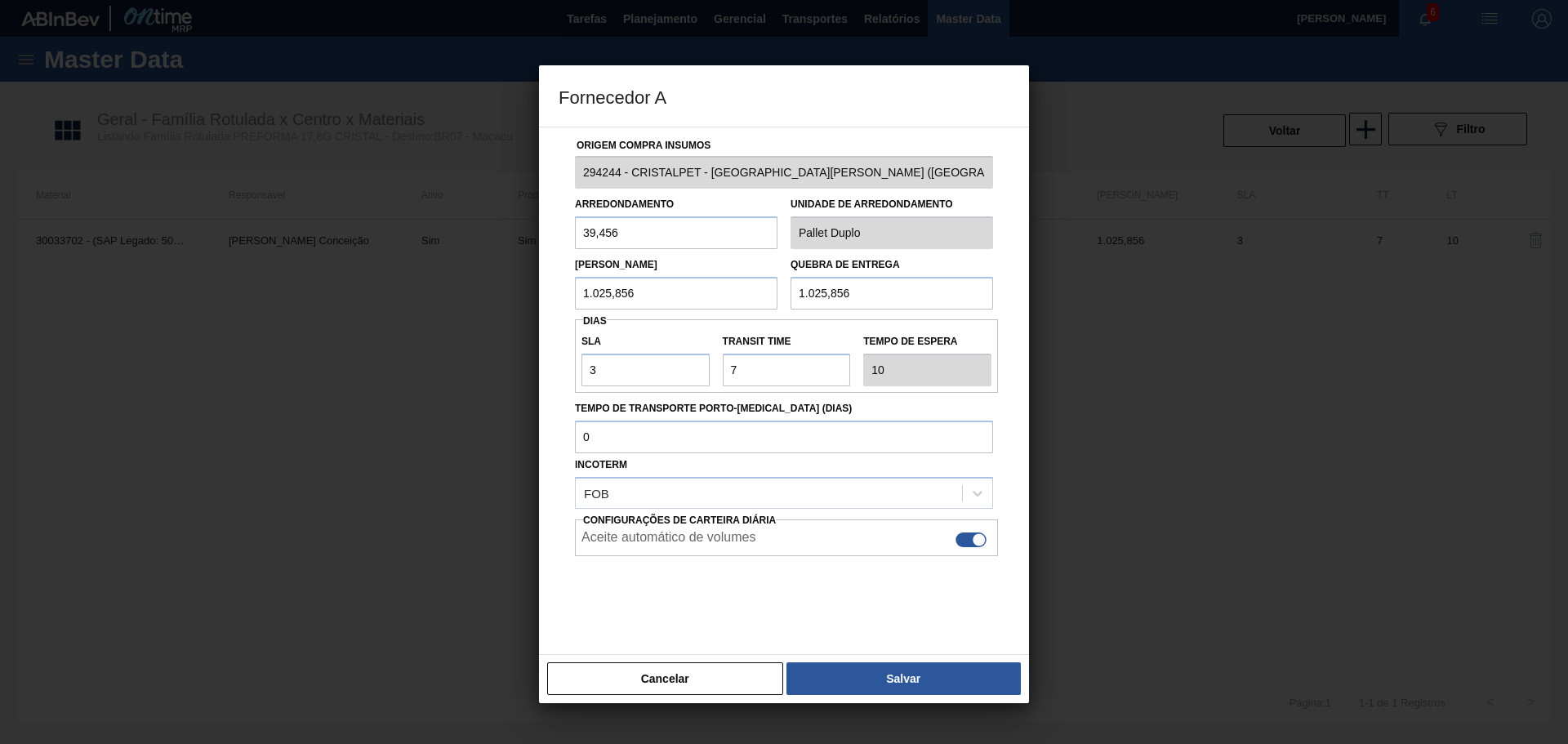
scroll to position [10, 0]
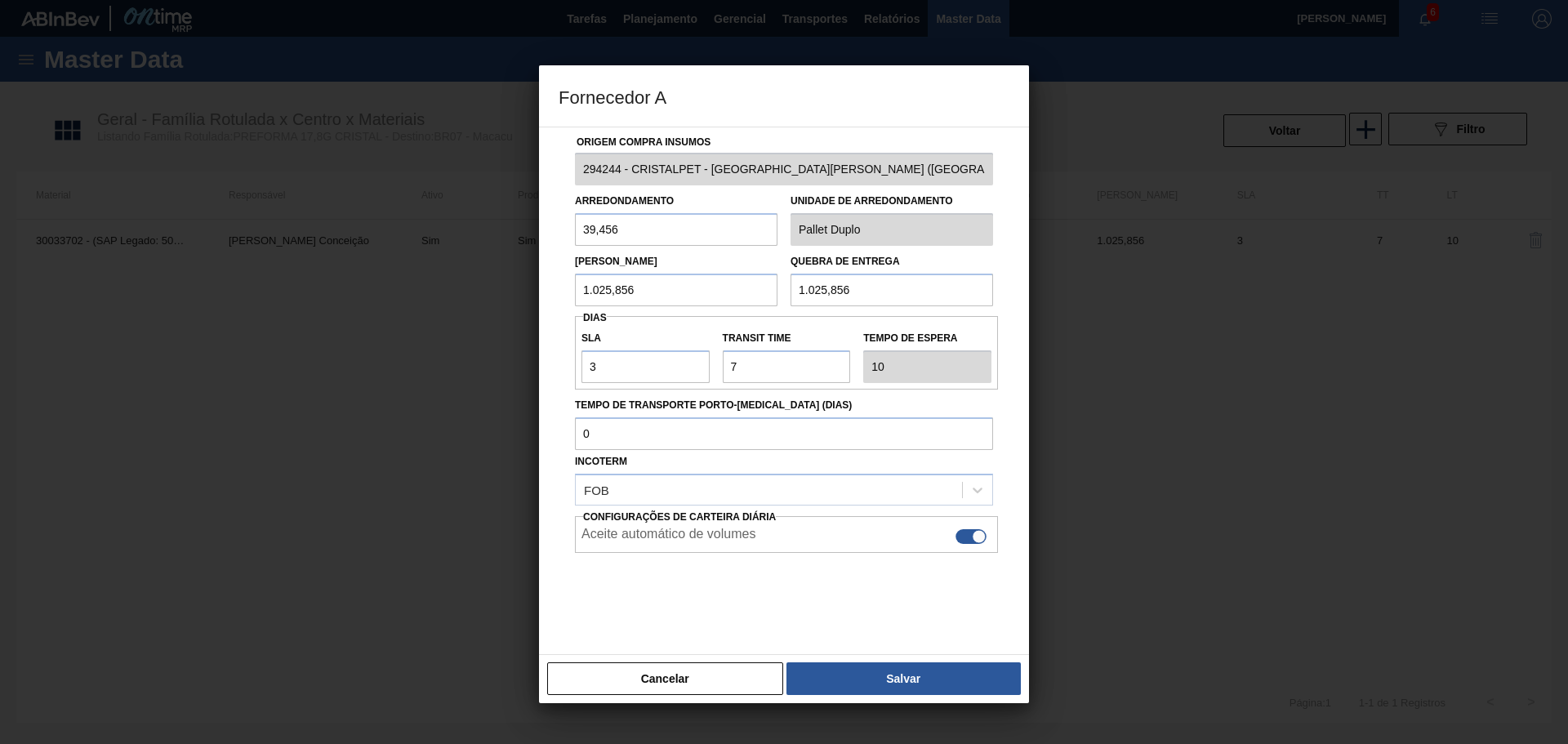
click at [717, 693] on button "Cancelar" at bounding box center [664, 678] width 236 height 33
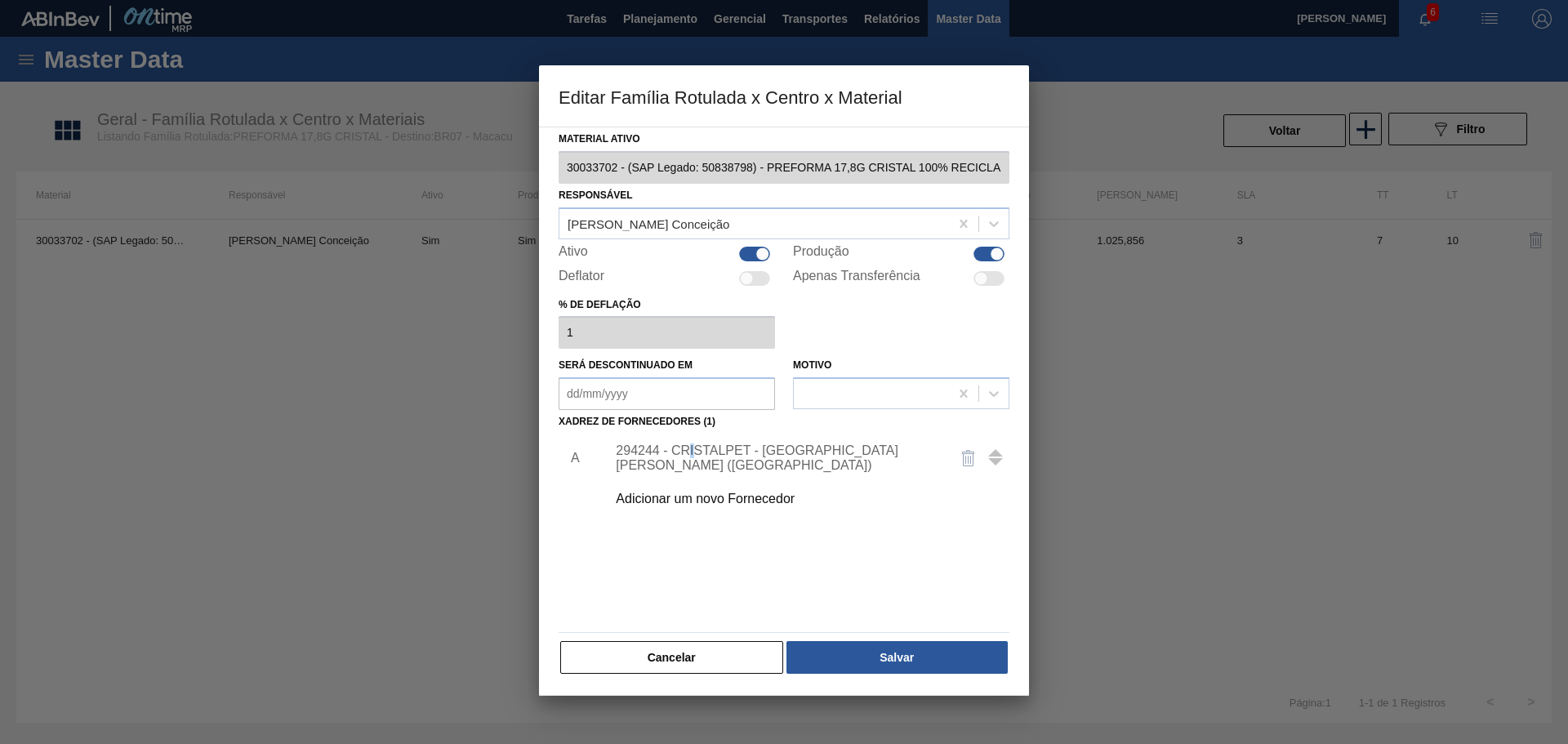
click at [690, 655] on button "Cancelar" at bounding box center [671, 656] width 223 height 33
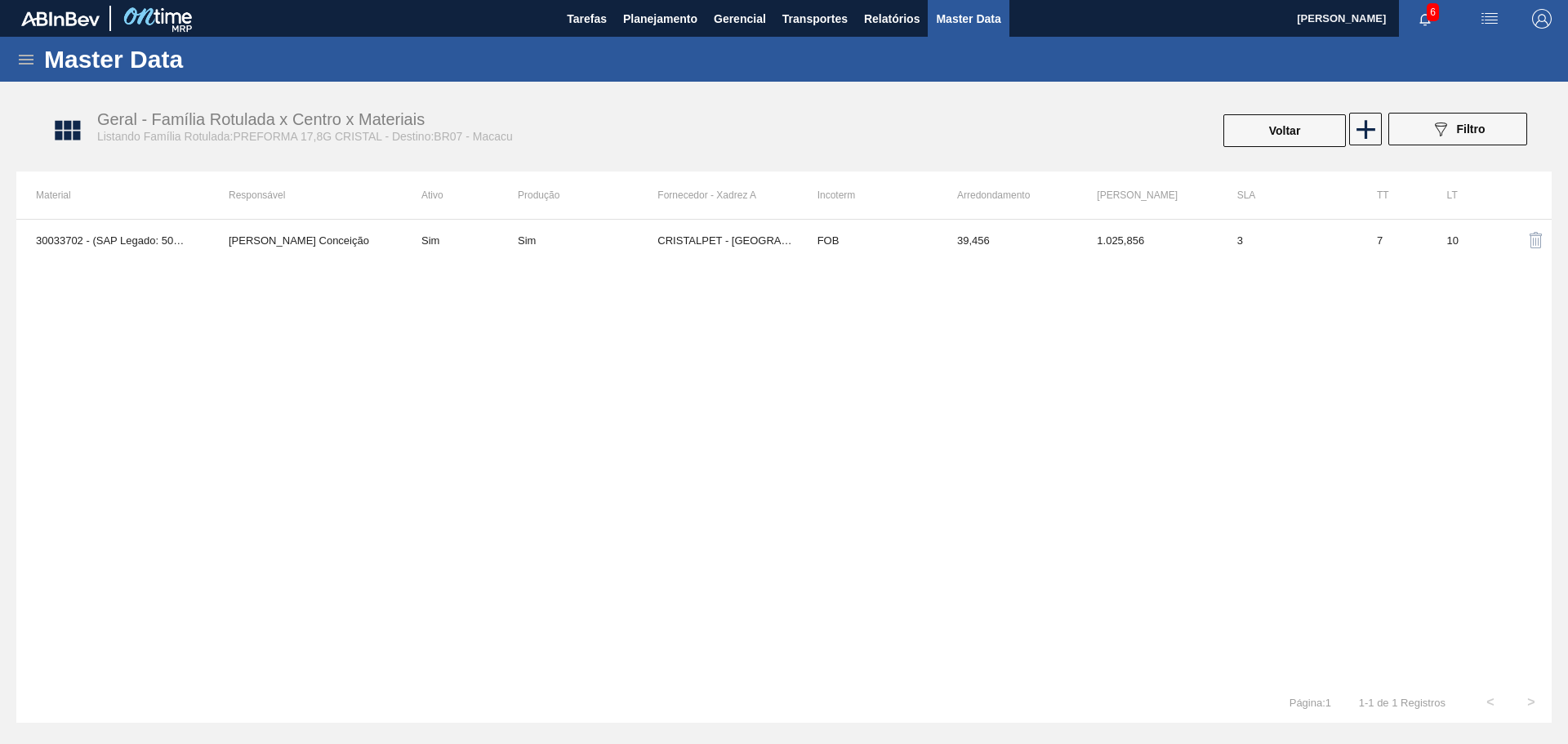
click at [676, 523] on div "30033702 - (SAP Legado: 50838798) - PREFORMA 17,8G CRISTAL 100% RECICLADA Aline…" at bounding box center [783, 450] width 1535 height 463
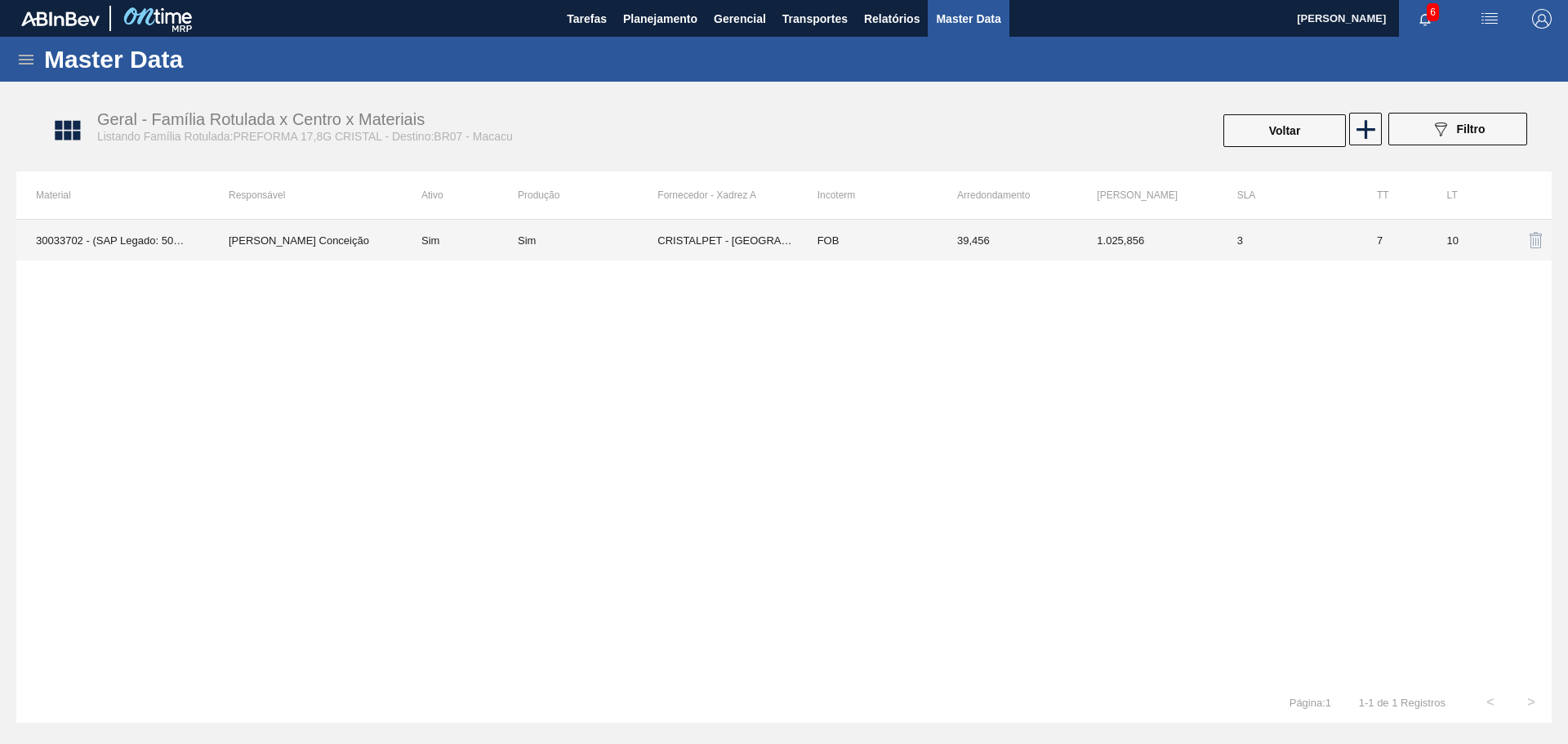
click at [764, 240] on td "CRISTALPET - [GEOGRAPHIC_DATA][PERSON_NAME] ([GEOGRAPHIC_DATA])" at bounding box center [727, 239] width 139 height 41
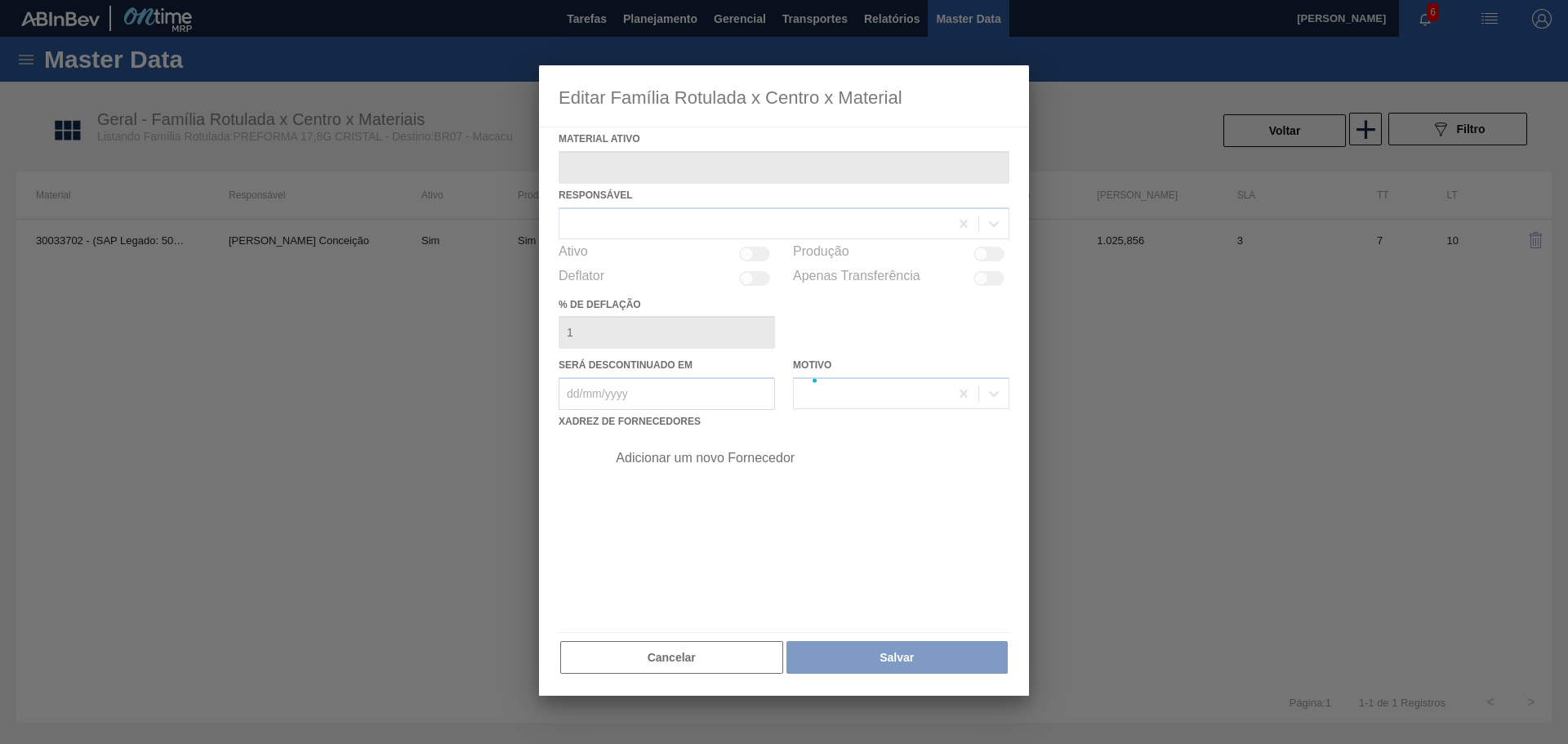
type ativo "30033702 - (SAP Legado: 50838798) - PREFORMA 17,8G CRISTAL 100% RECICLADA"
checkbox input "true"
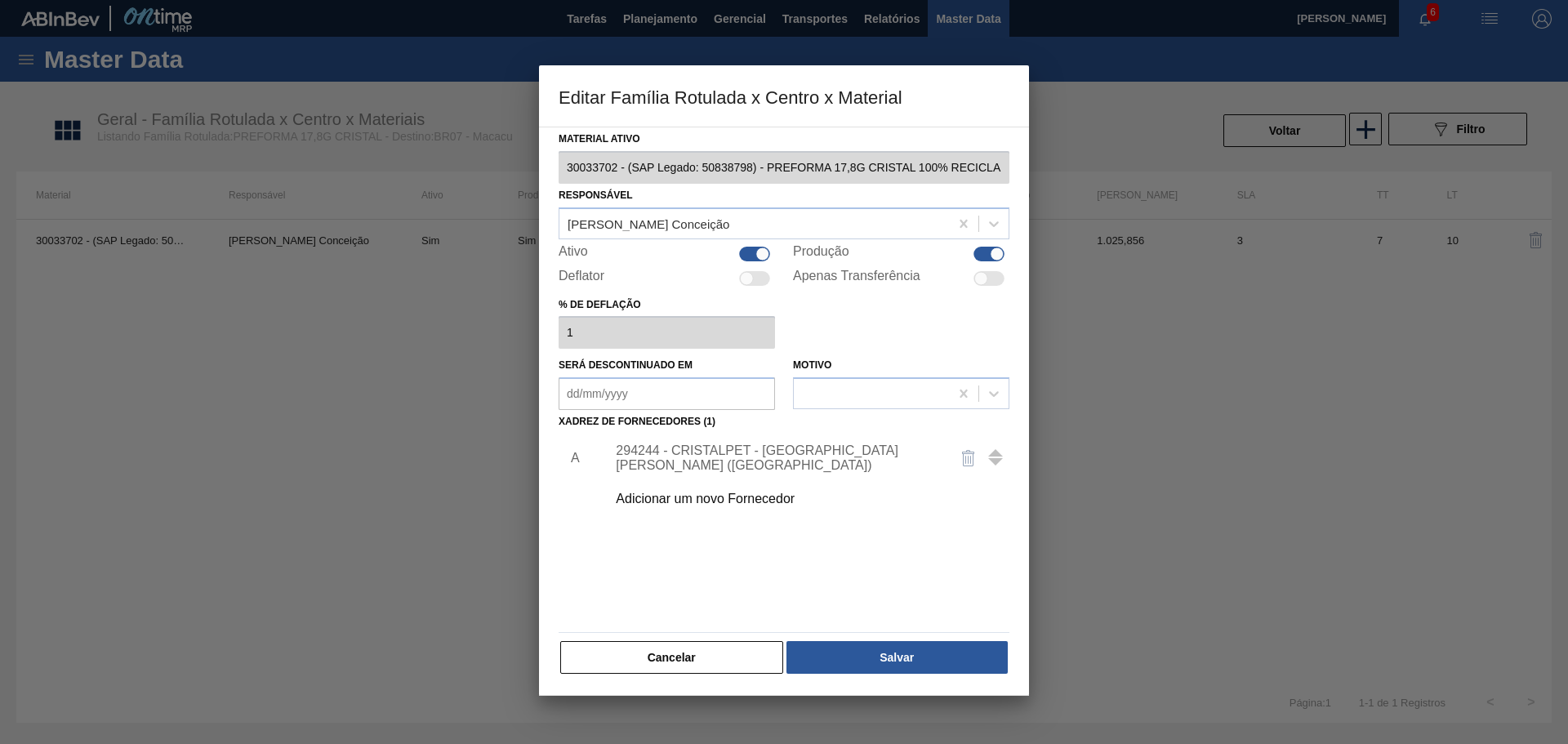
click at [752, 454] on div "294244 - CRISTALPET - [GEOGRAPHIC_DATA][PERSON_NAME] ([GEOGRAPHIC_DATA])" at bounding box center [775, 458] width 320 height 30
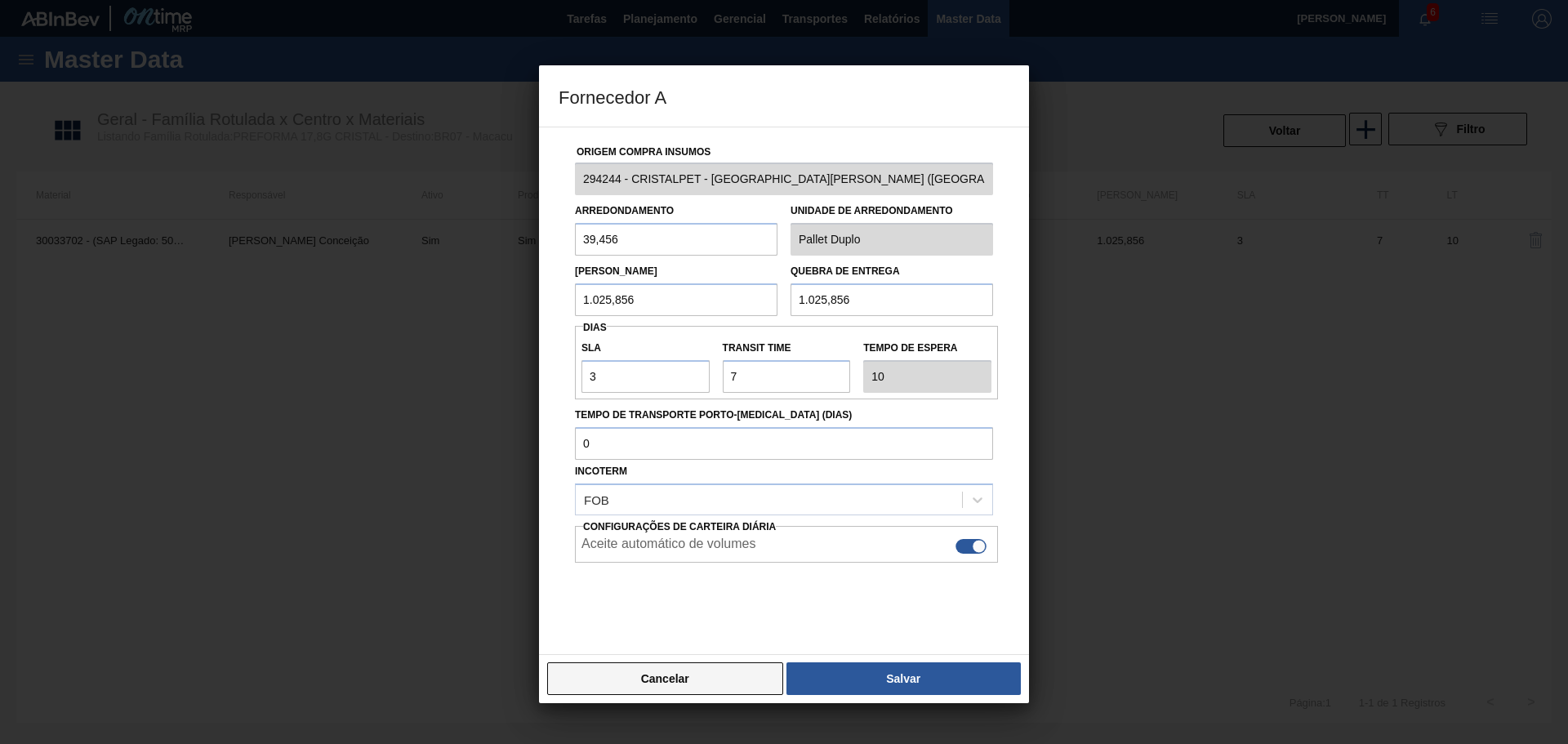
click at [715, 684] on button "Cancelar" at bounding box center [664, 678] width 236 height 33
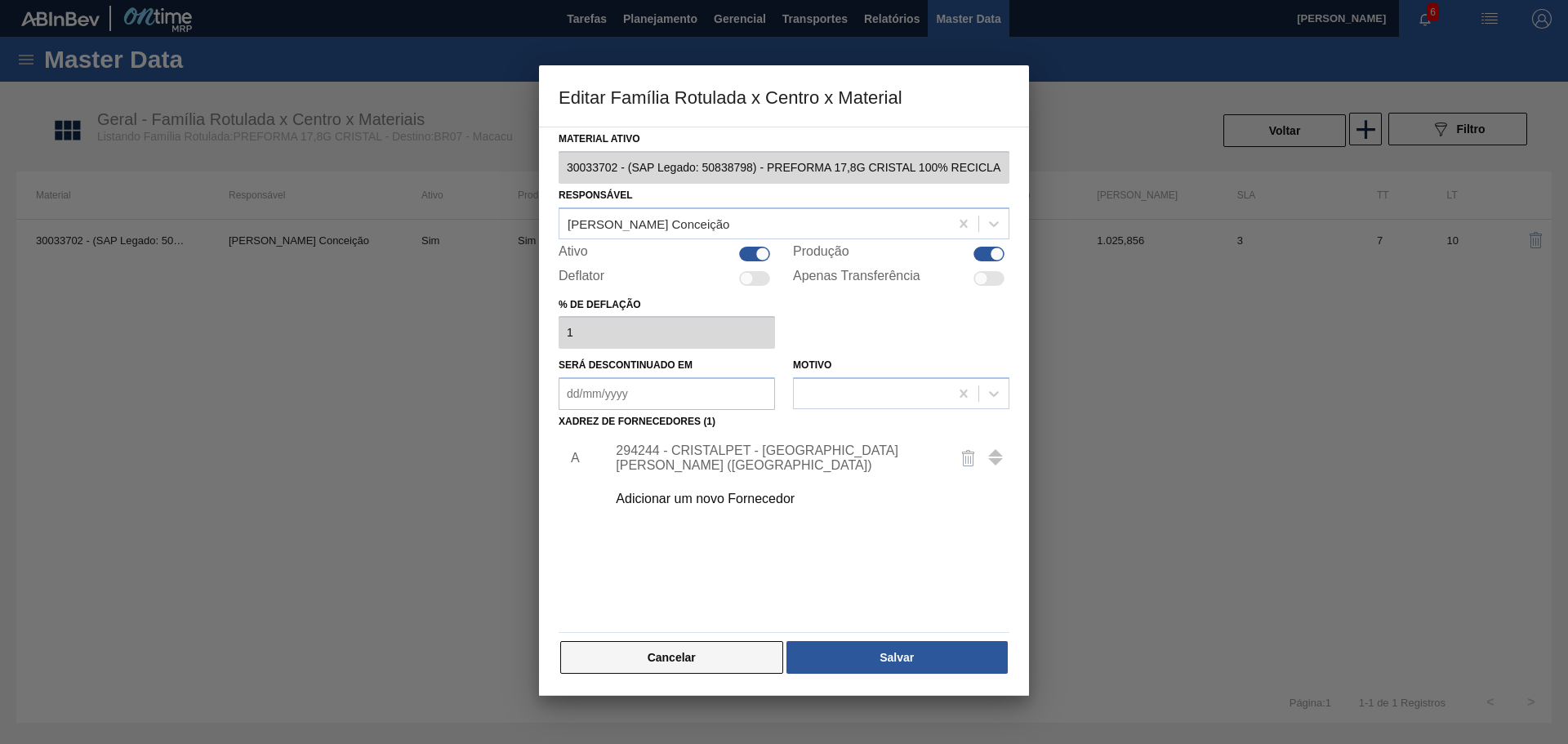
click at [724, 649] on button "Cancelar" at bounding box center [671, 656] width 223 height 33
